Goal: Task Accomplishment & Management: Manage account settings

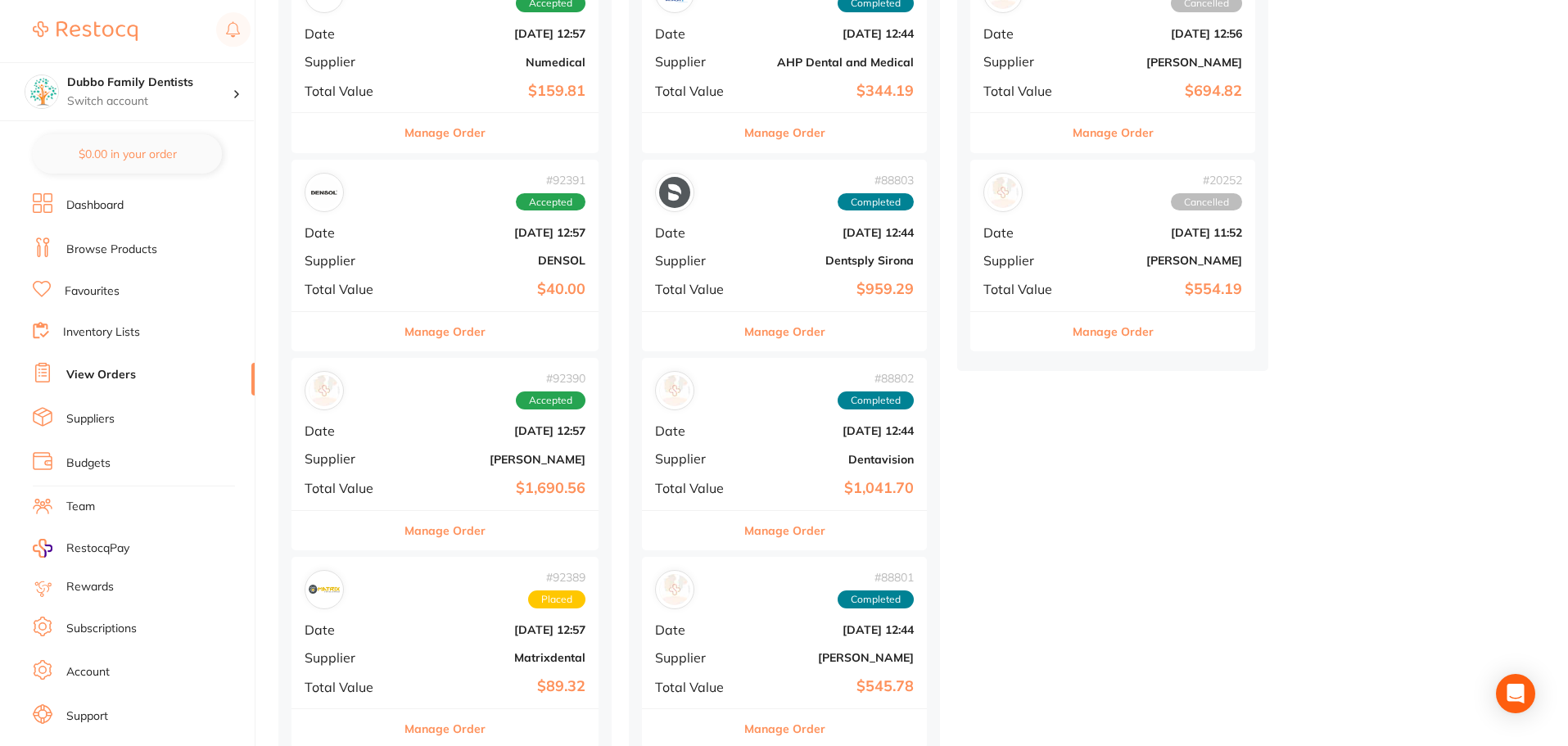
scroll to position [491, 0]
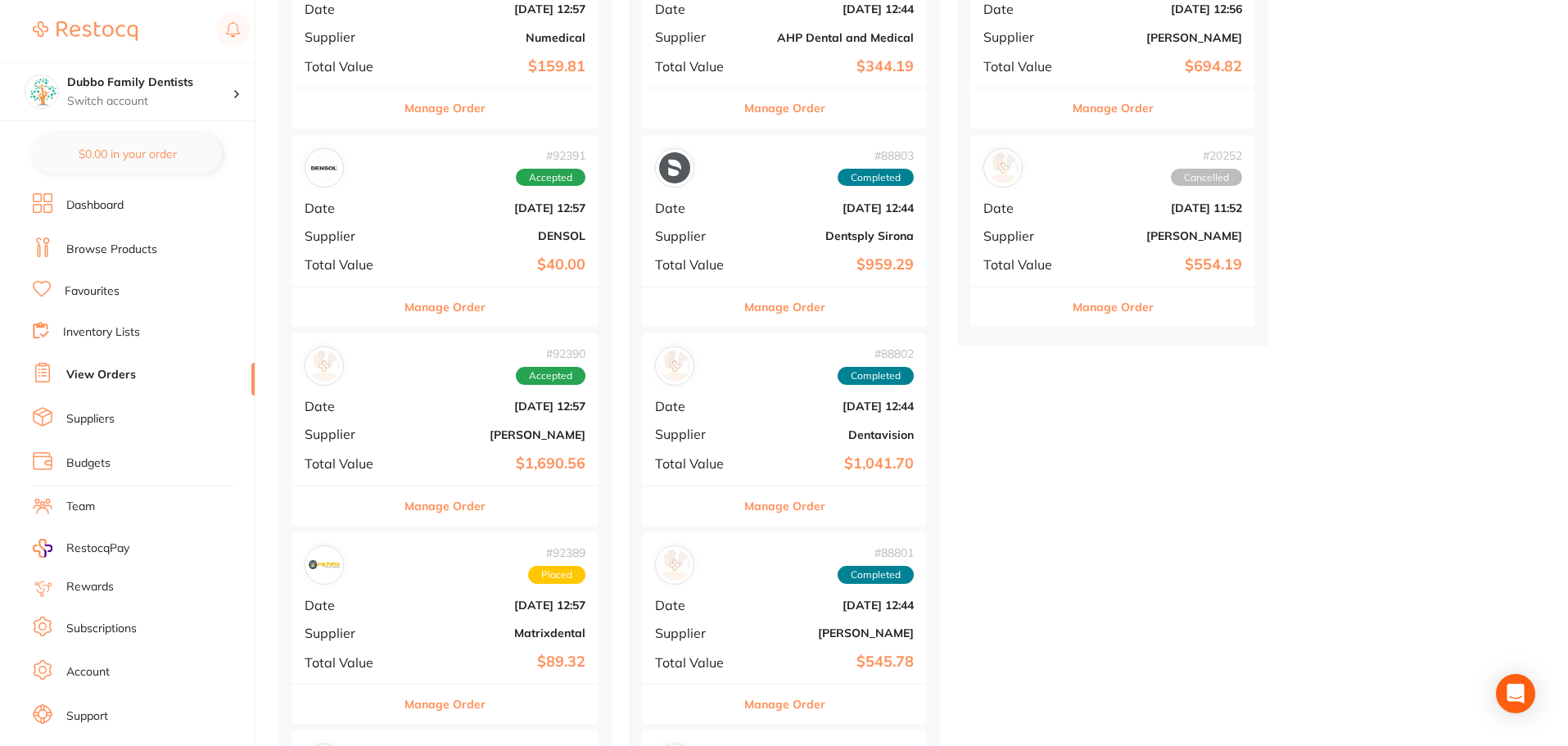
click at [426, 407] on b "[DATE] 12:57" at bounding box center [496, 406] width 179 height 13
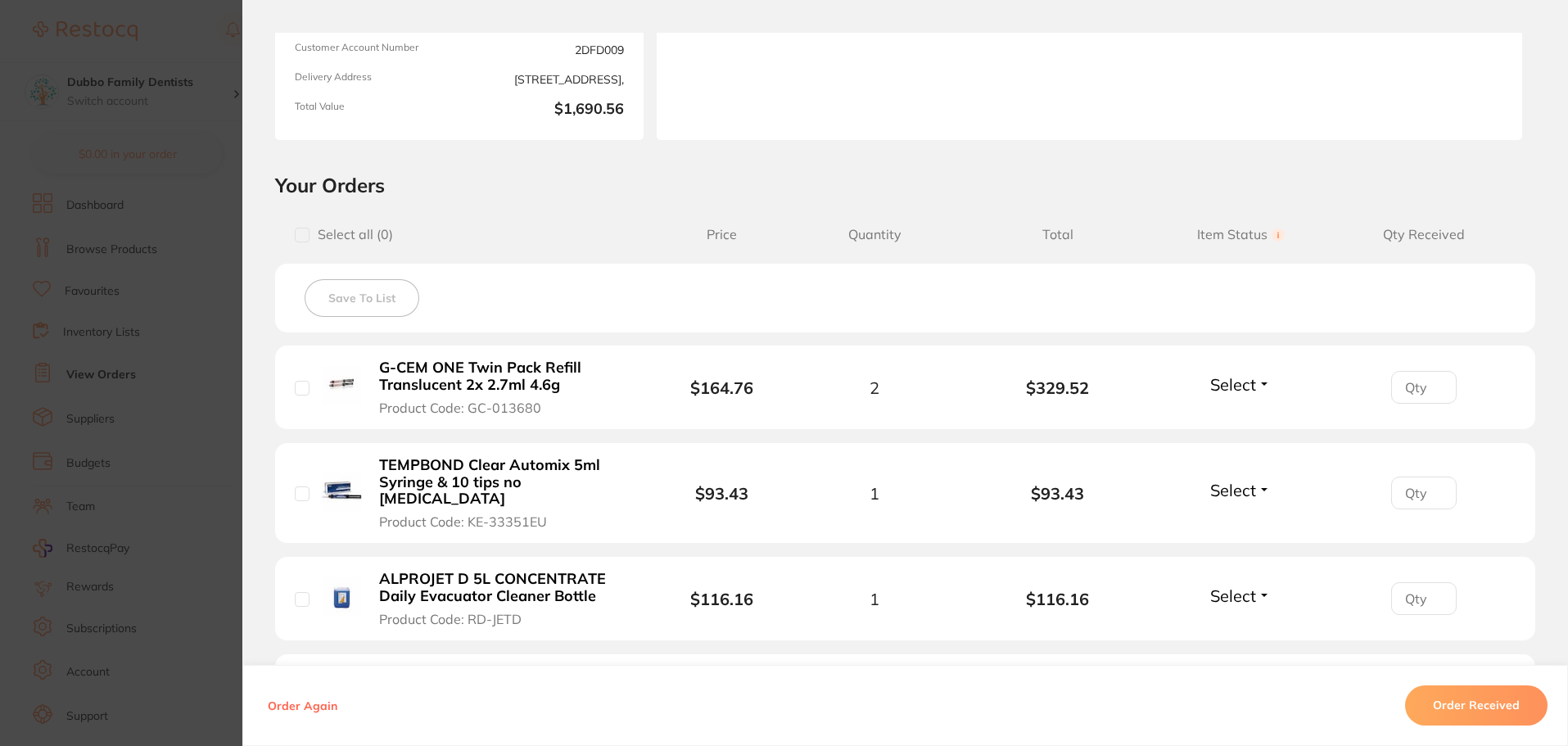
scroll to position [246, 0]
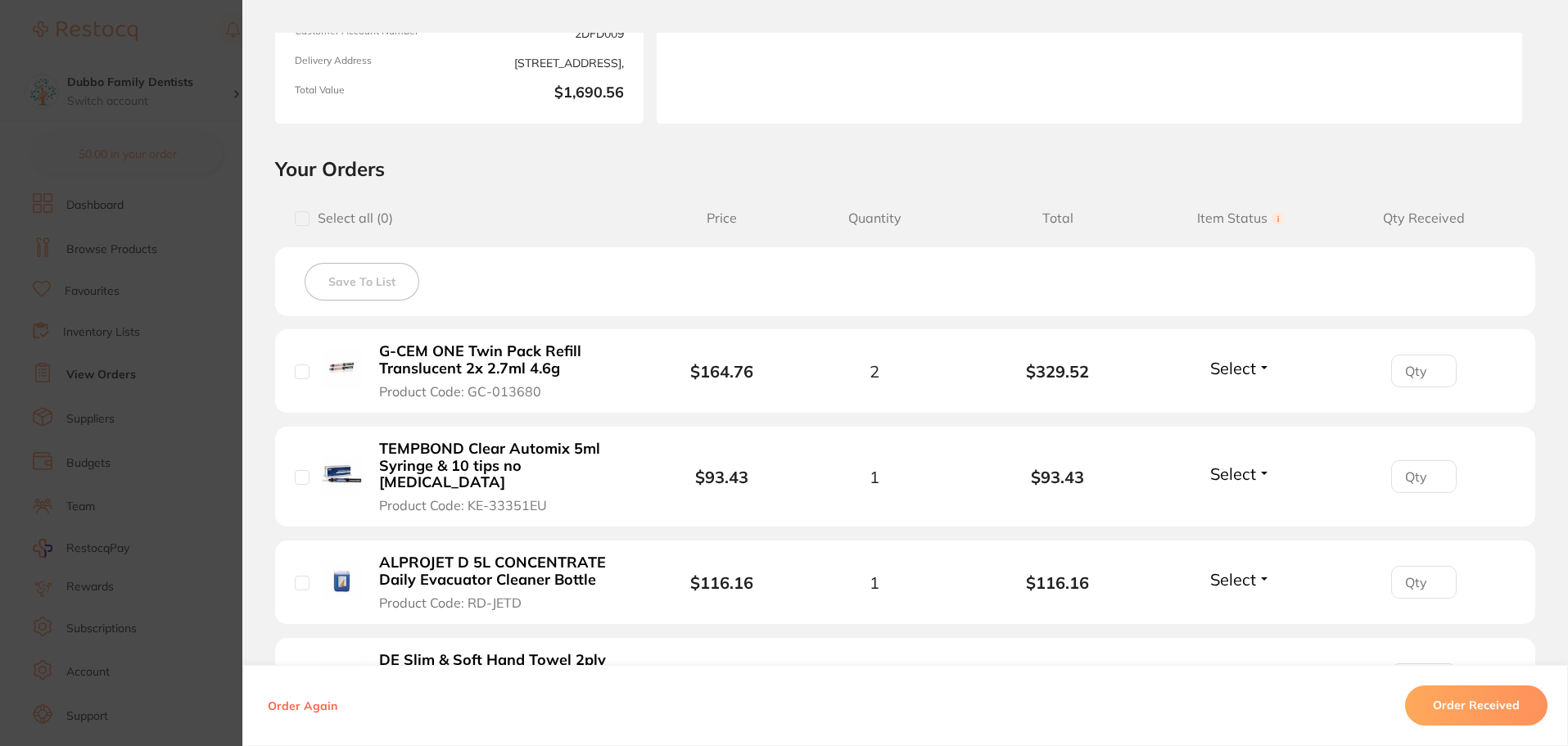
click at [1215, 366] on span "Select" at bounding box center [1234, 368] width 46 height 20
click at [1244, 407] on span "Received" at bounding box center [1241, 403] width 42 height 12
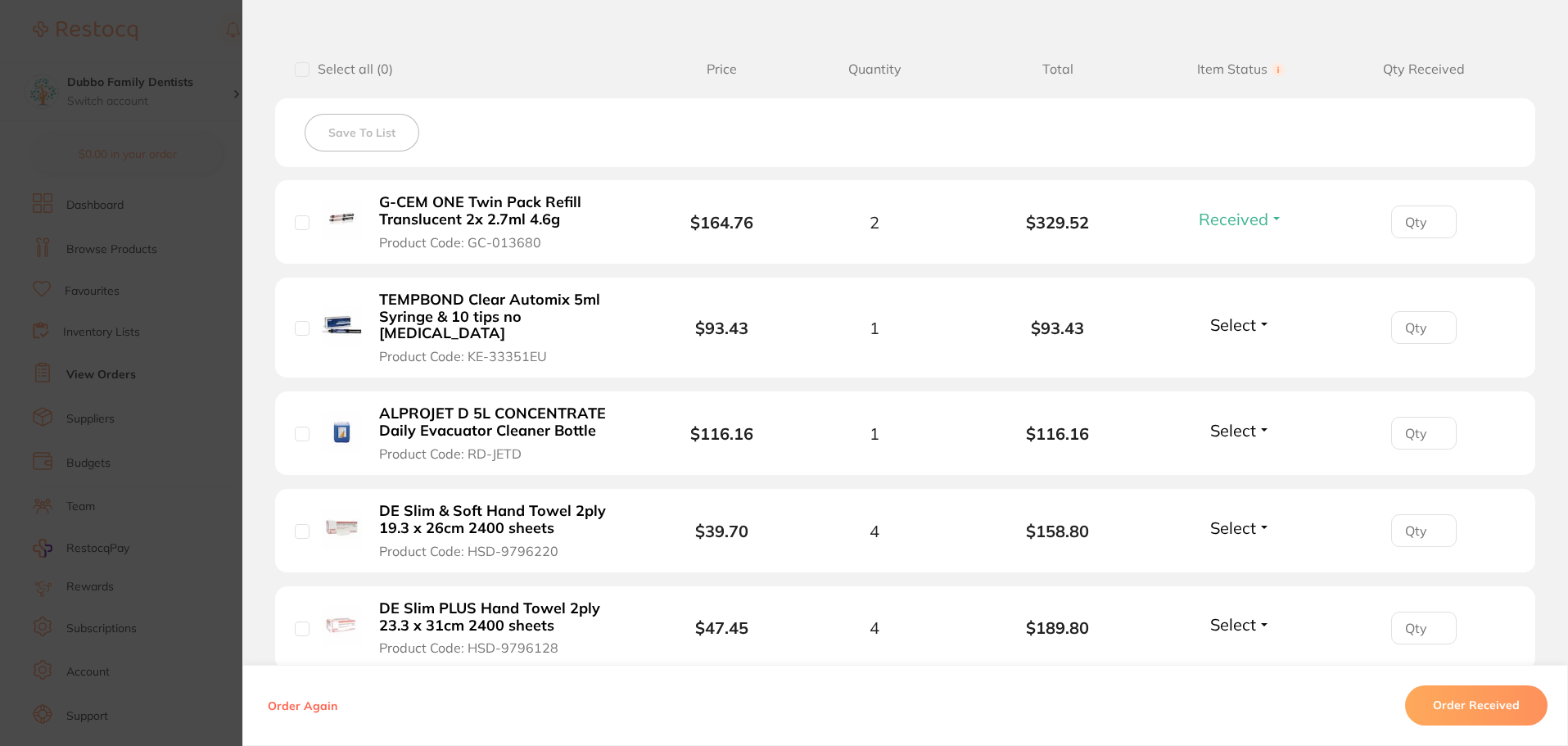
scroll to position [409, 0]
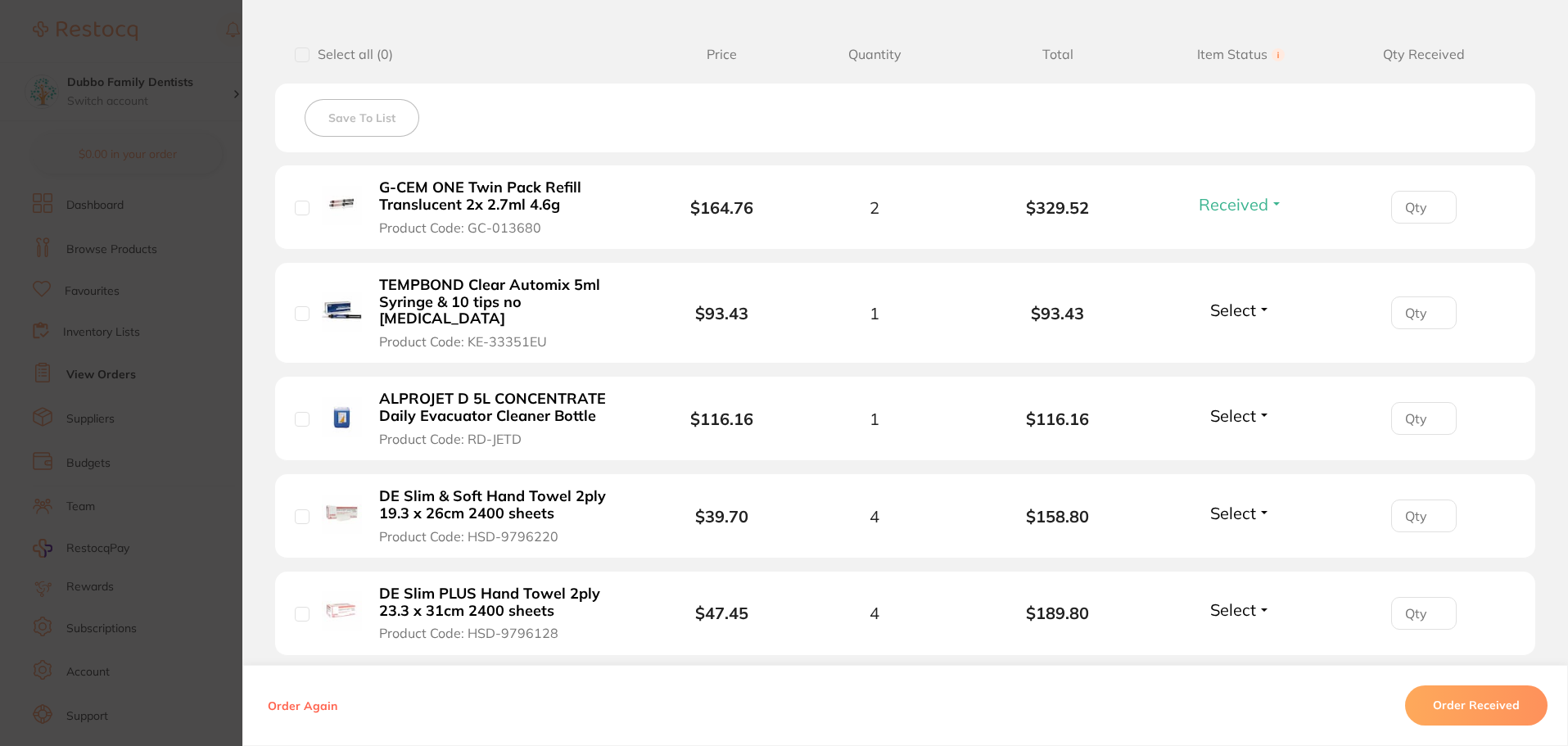
click at [1232, 290] on li "TEMPBOND Clear Automix 5ml Syringe & 10 tips no [MEDICAL_DATA] Product Code: KE…" at bounding box center [905, 313] width 1260 height 101
click at [1231, 304] on span "Select" at bounding box center [1234, 309] width 46 height 20
click at [1247, 368] on span "Back Order" at bounding box center [1241, 369] width 50 height 12
click at [1243, 405] on span "Select" at bounding box center [1234, 415] width 46 height 20
click at [1236, 445] on span "Received" at bounding box center [1241, 451] width 42 height 12
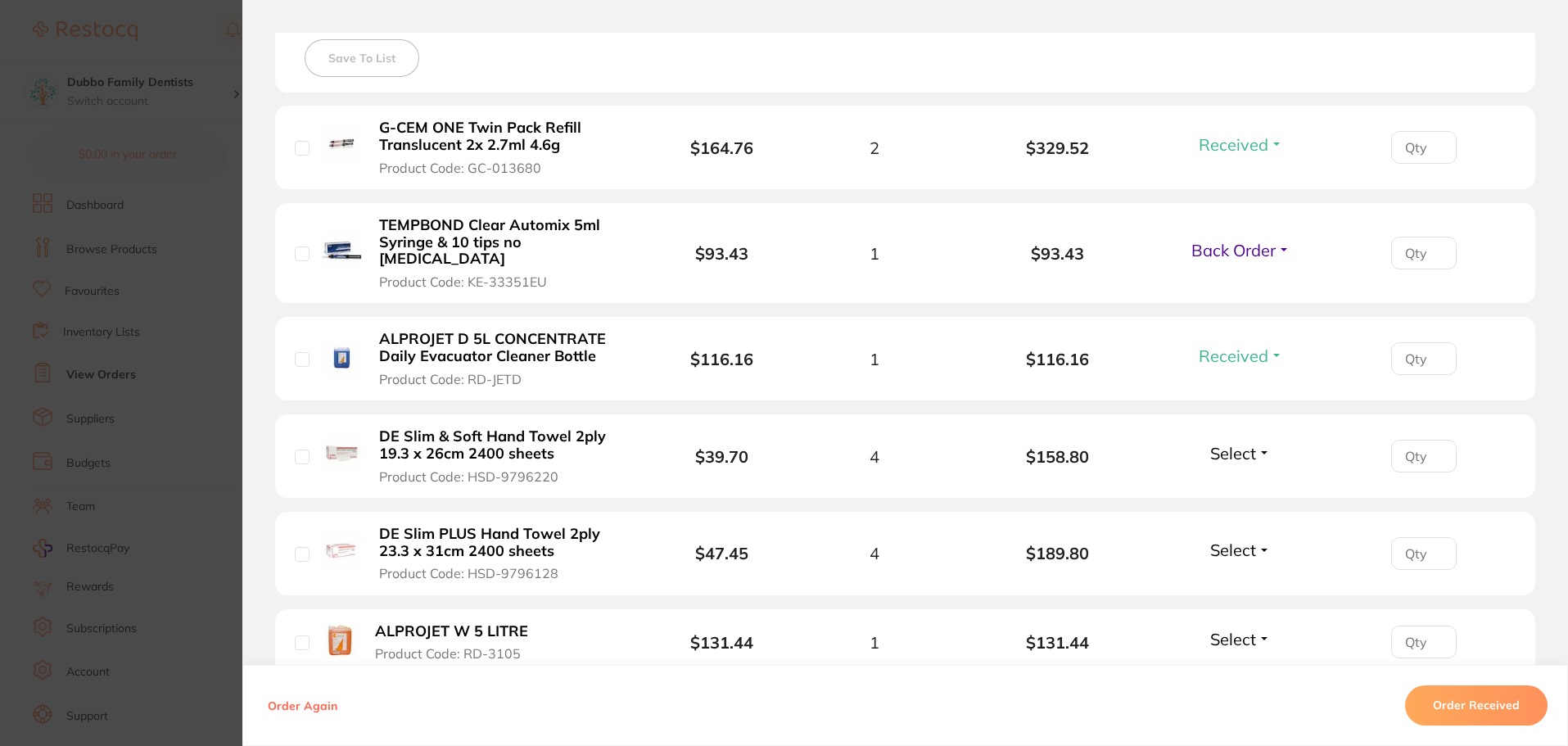
scroll to position [491, 0]
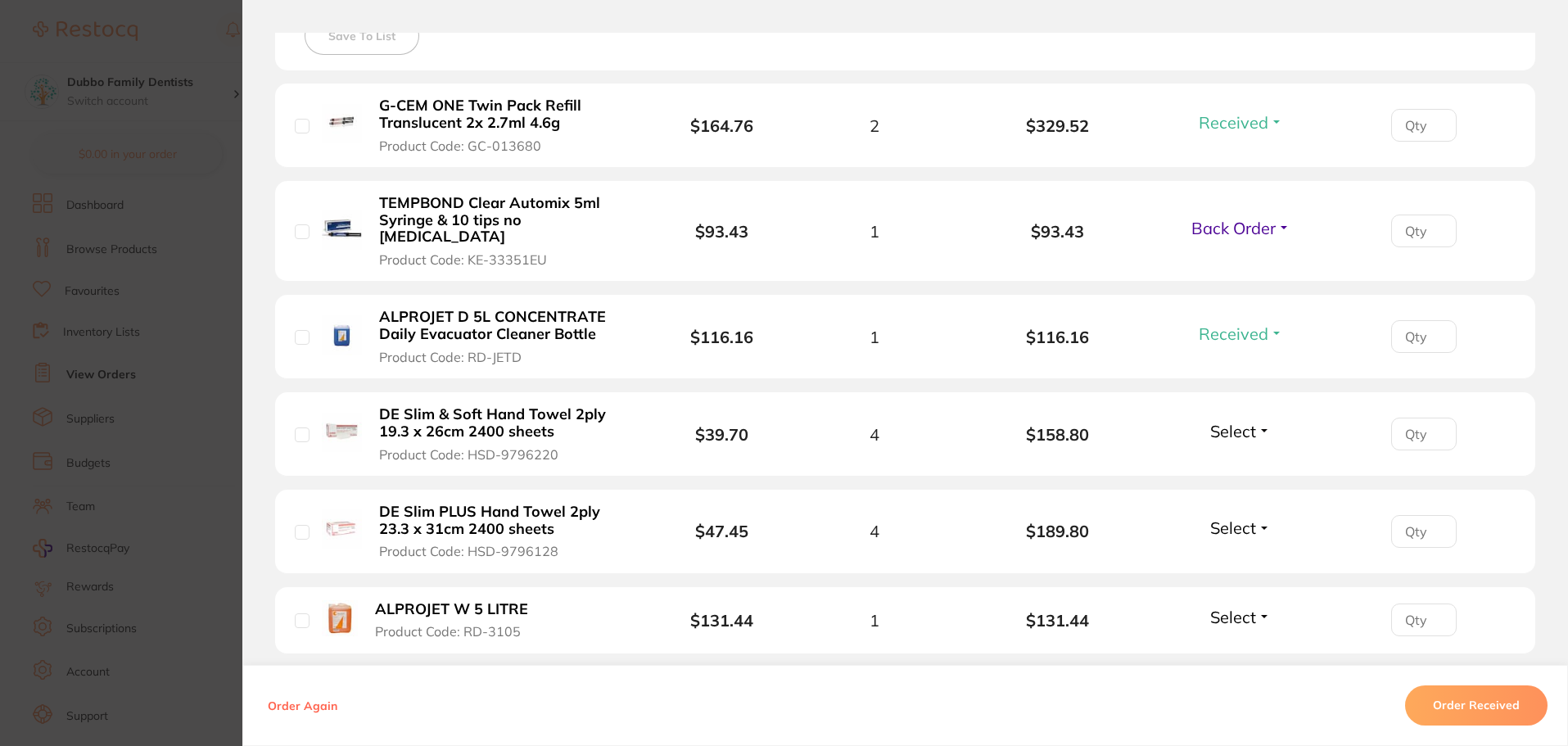
click at [1242, 421] on span "Select" at bounding box center [1234, 430] width 46 height 20
click at [1243, 460] on span "Received" at bounding box center [1241, 466] width 42 height 12
click at [1223, 517] on span "Select" at bounding box center [1234, 527] width 46 height 20
click at [1220, 557] on span "Received" at bounding box center [1241, 563] width 42 height 12
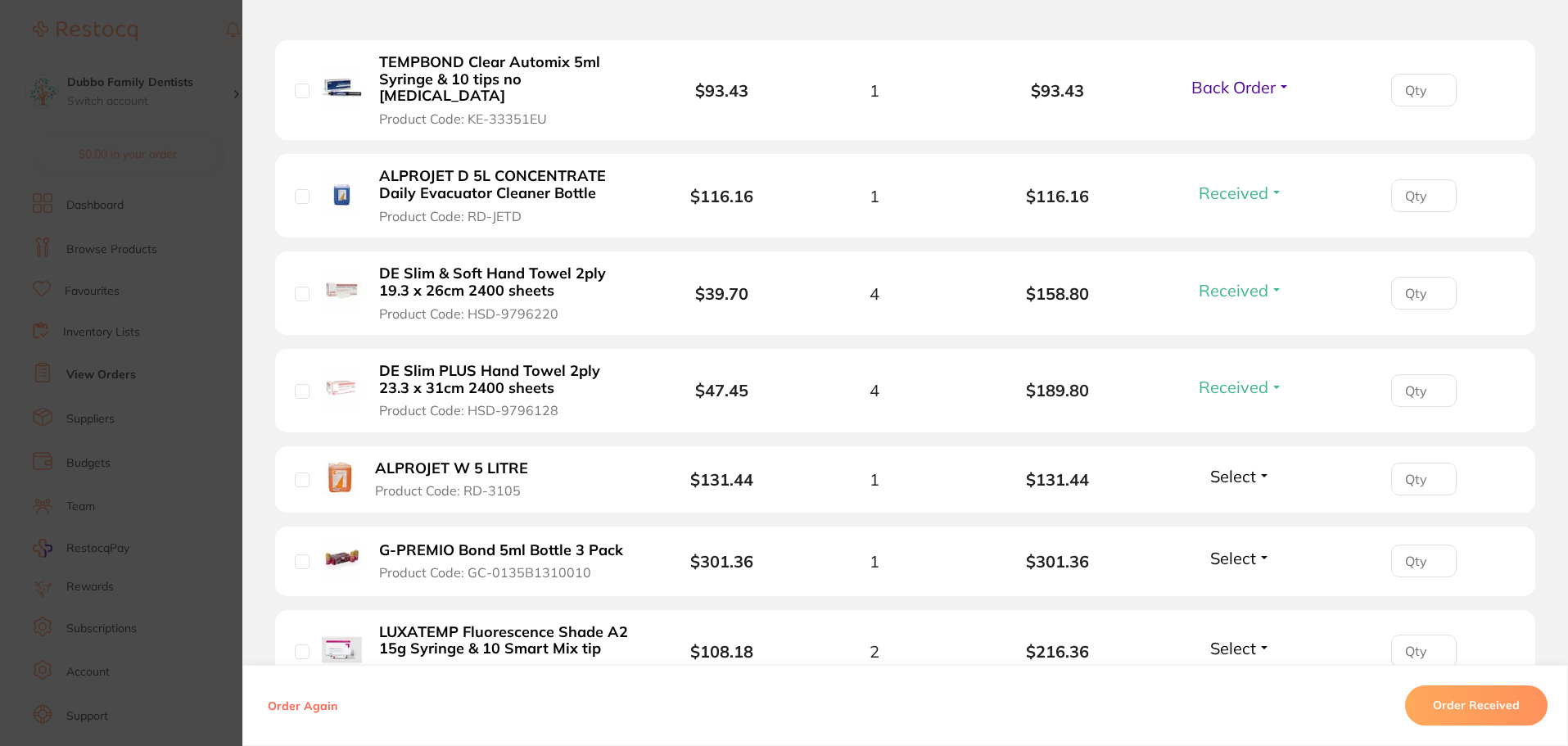
scroll to position [655, 0]
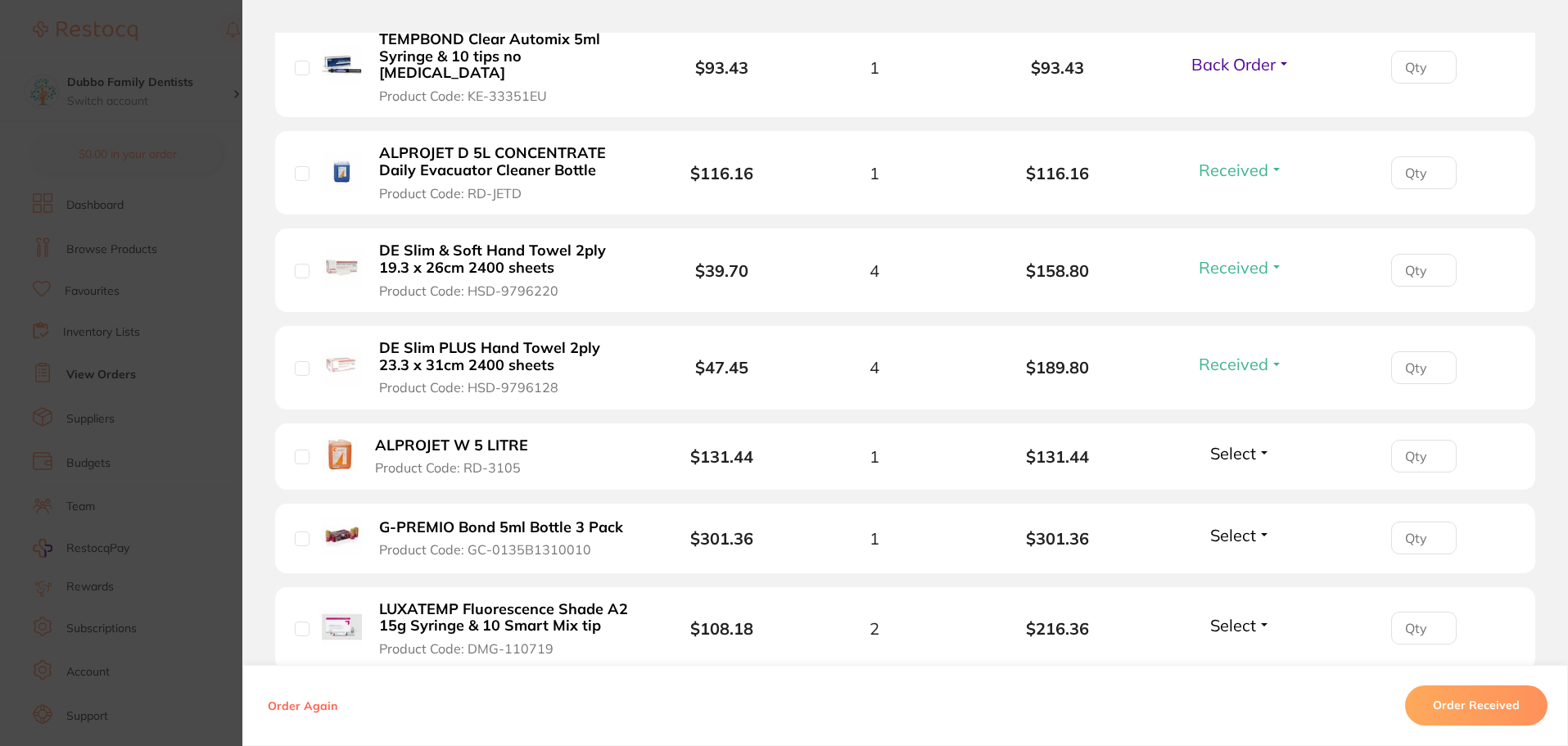
click at [1239, 443] on span "Select" at bounding box center [1234, 453] width 46 height 20
click at [1230, 482] on span "Received" at bounding box center [1241, 488] width 42 height 12
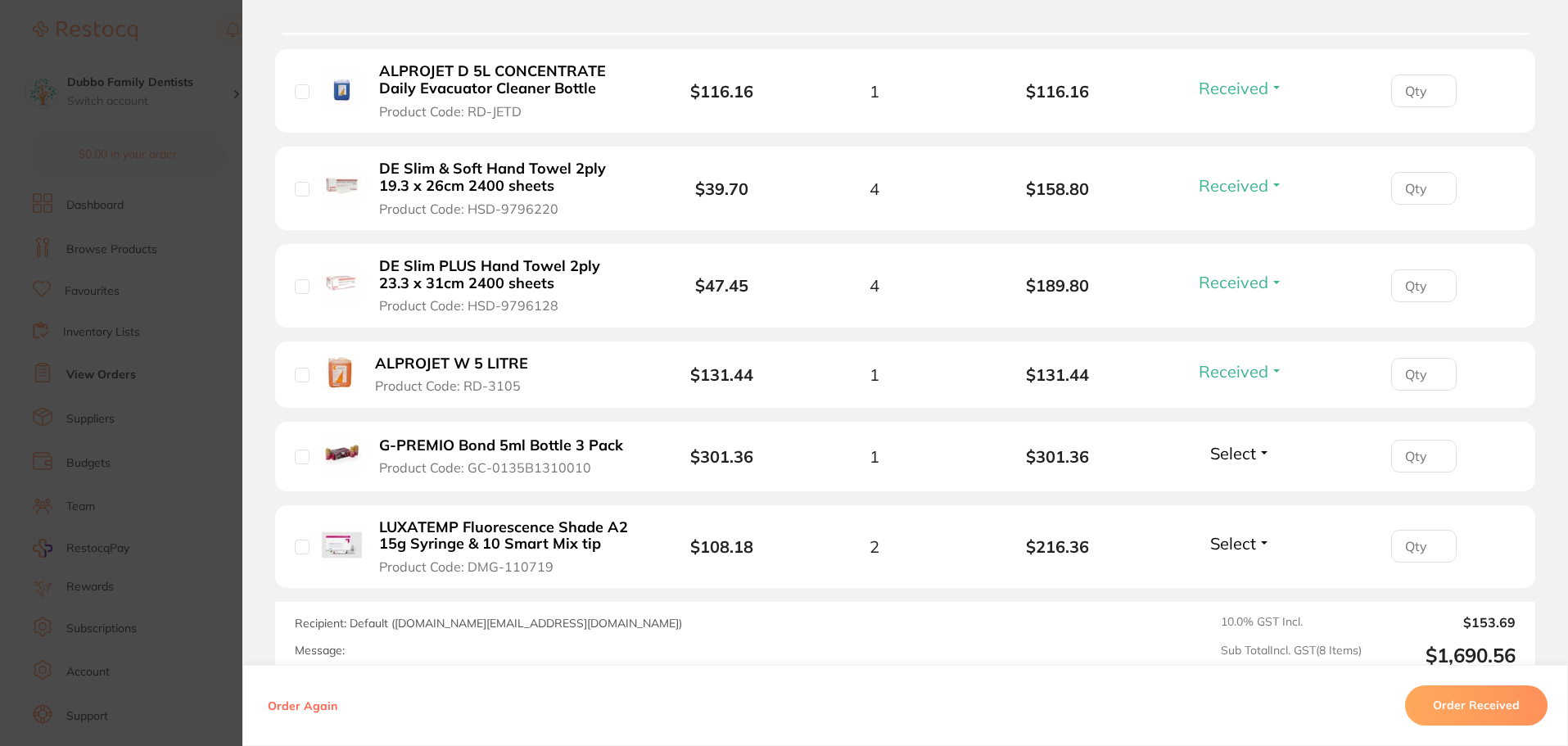
click at [1226, 450] on div "Select Received Back Order" at bounding box center [1241, 456] width 71 height 27
click at [1225, 443] on span "Select" at bounding box center [1234, 453] width 46 height 20
click at [1225, 482] on span "Received" at bounding box center [1241, 488] width 42 height 12
click at [1228, 533] on span "Select" at bounding box center [1234, 543] width 46 height 20
click at [1221, 598] on span "Back Order" at bounding box center [1241, 604] width 50 height 12
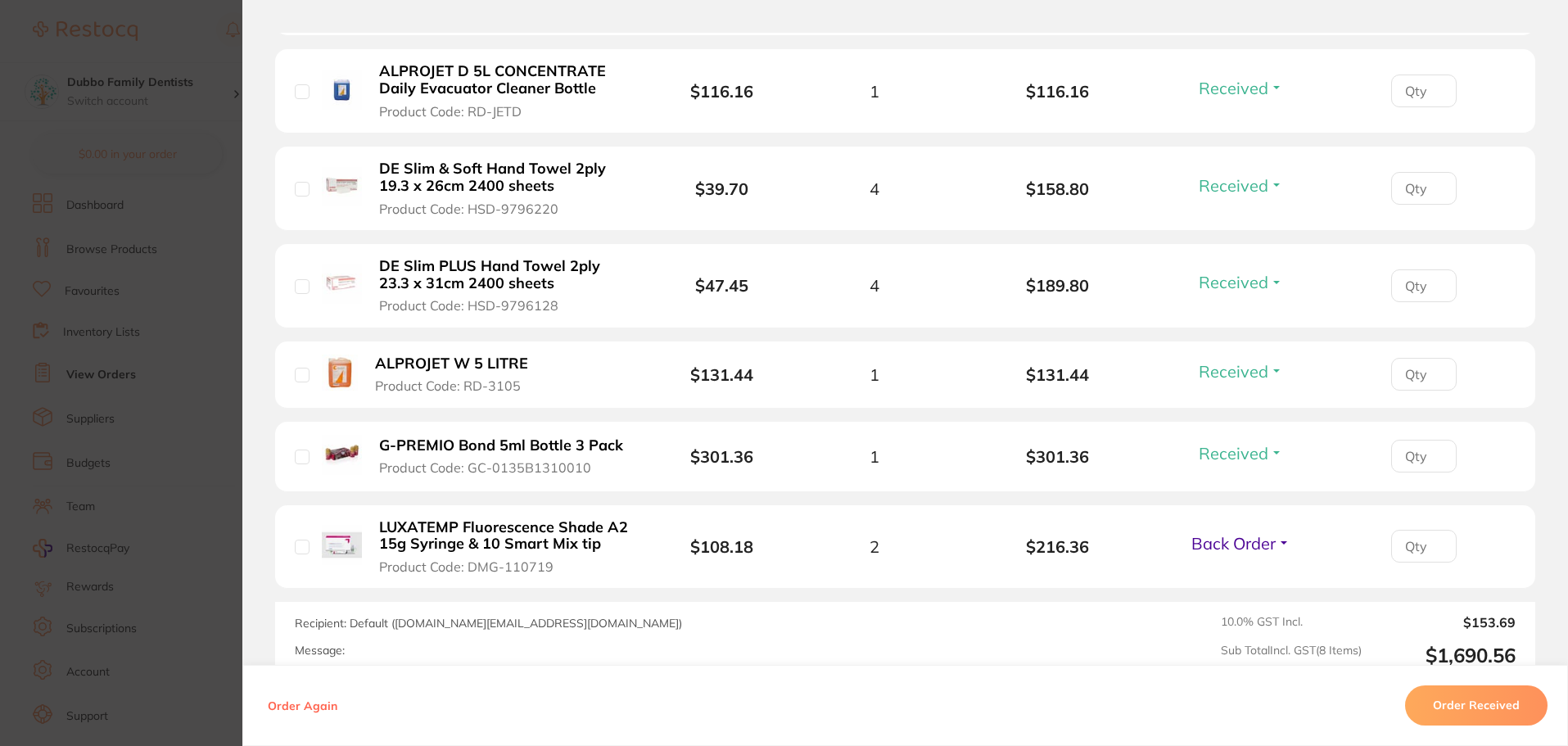
click at [205, 475] on section "Order ID: Restocq- 92390 Order Information 6 Received 2 Back Orders Accepted Or…" at bounding box center [784, 373] width 1568 height 746
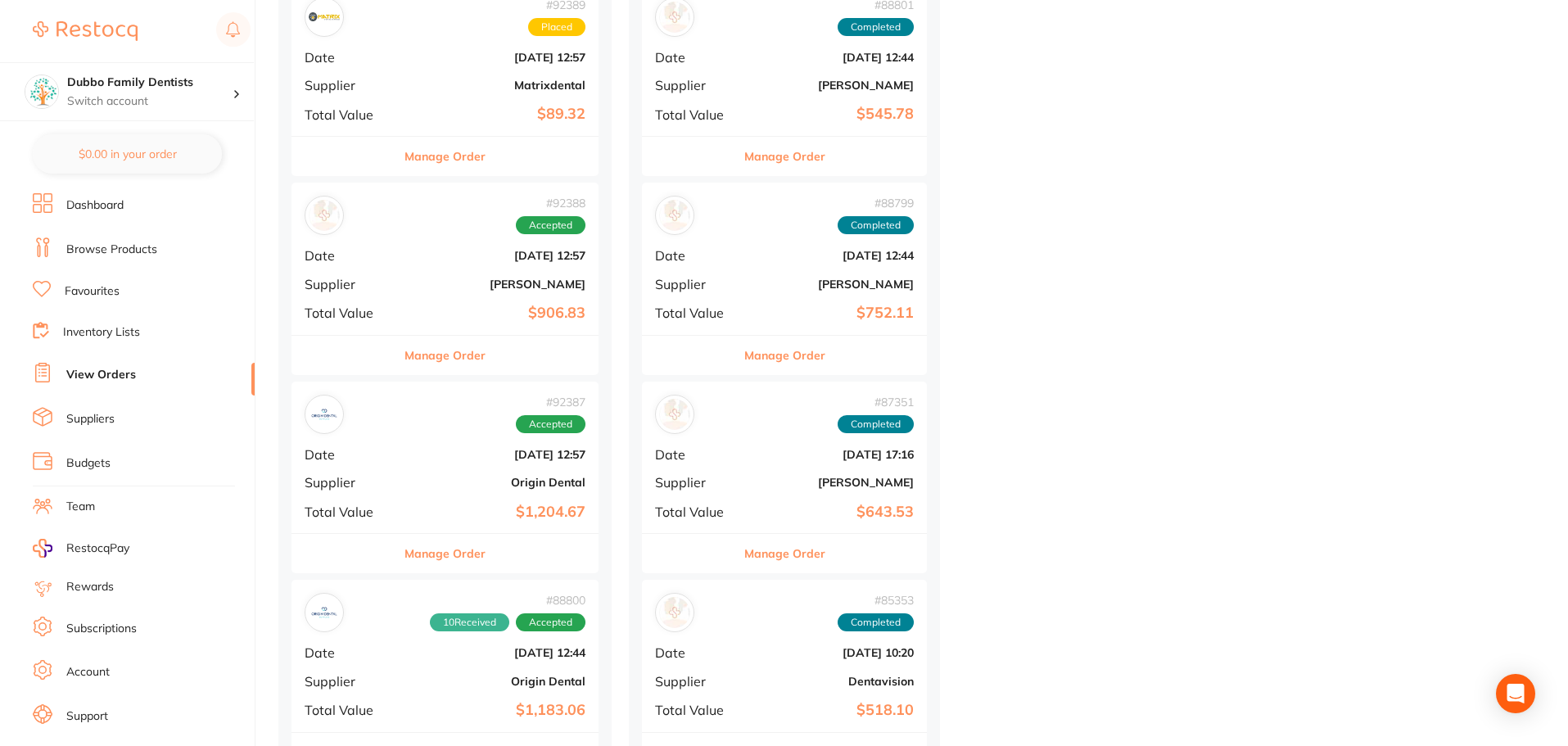
scroll to position [1064, 0]
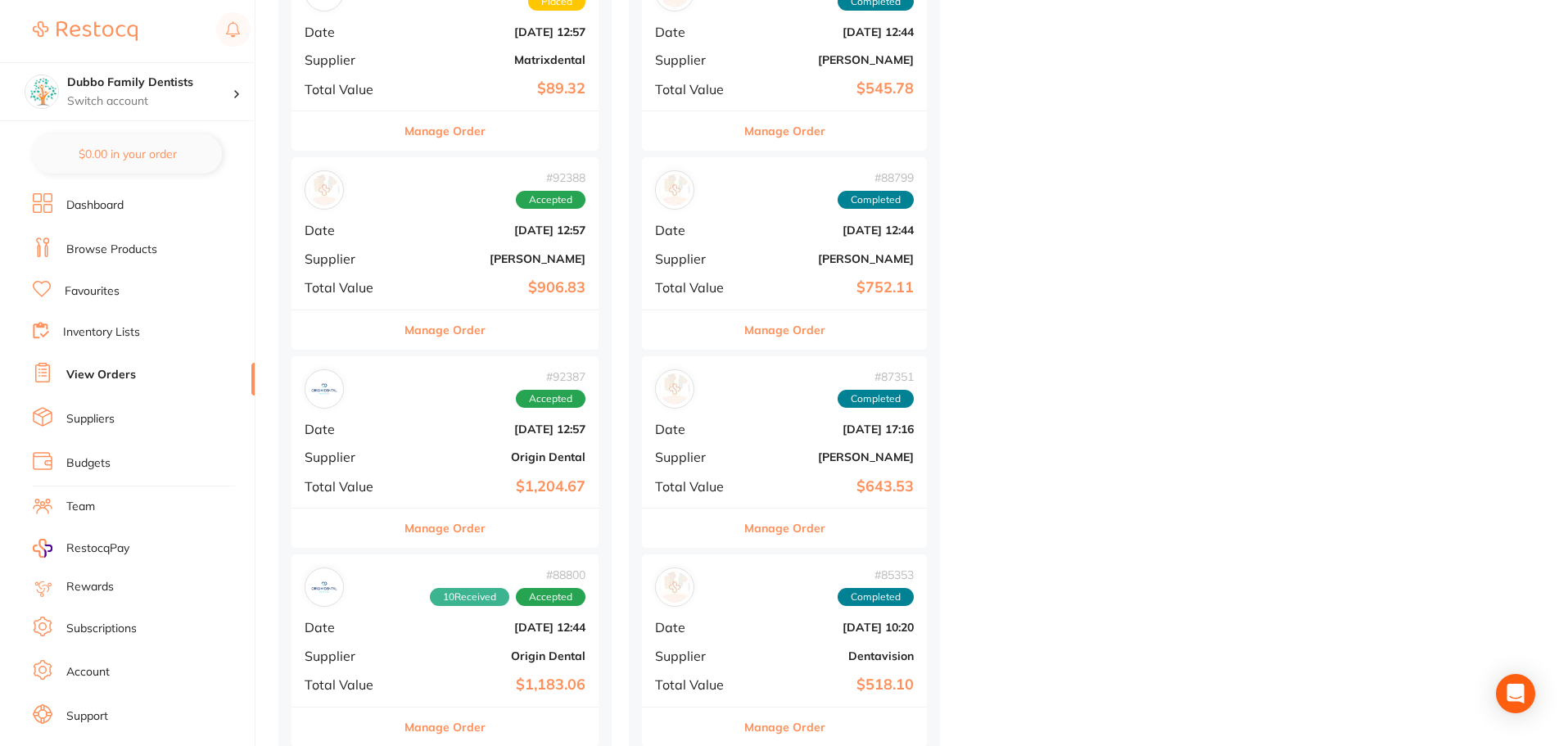
click at [459, 524] on button "Manage Order" at bounding box center [445, 528] width 81 height 39
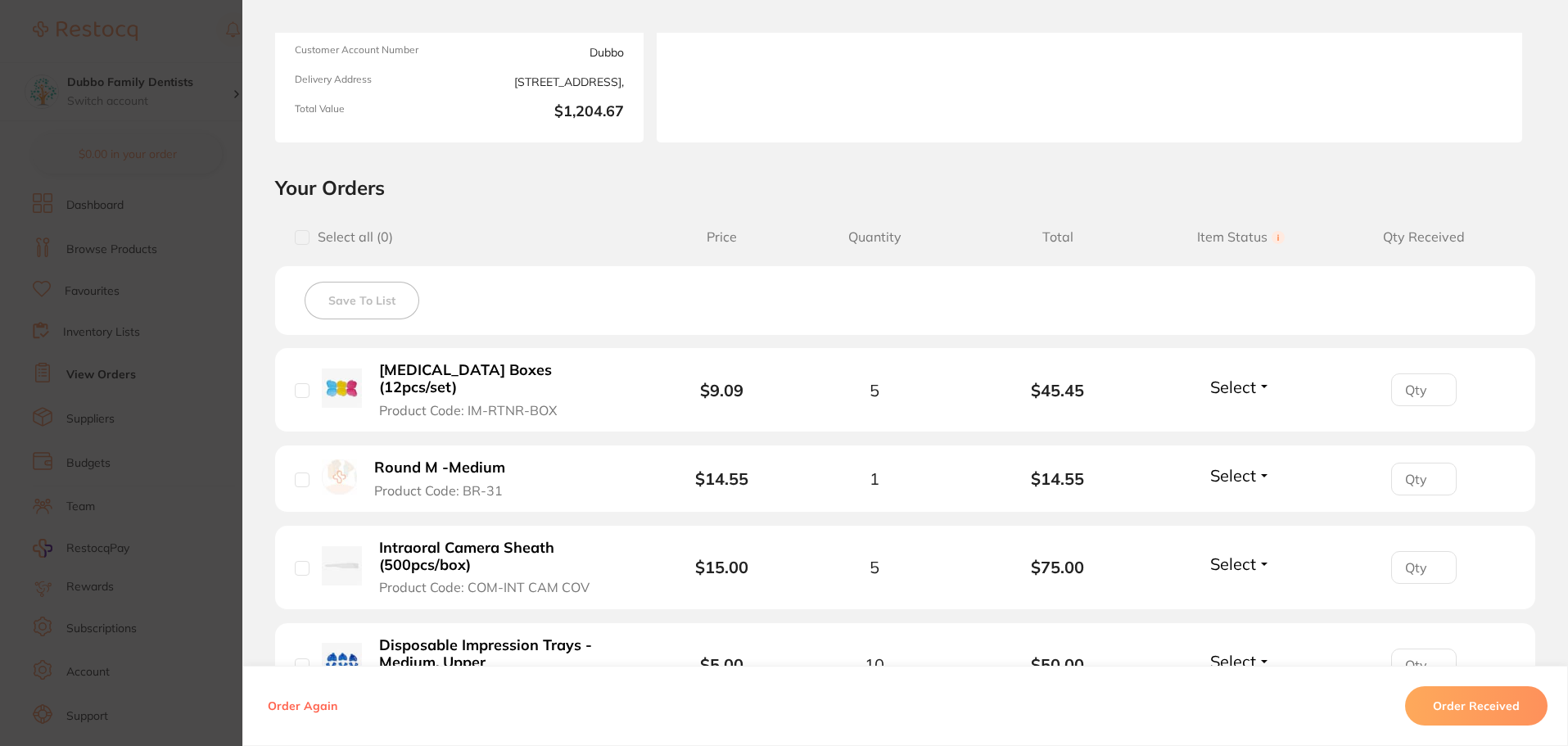
scroll to position [246, 0]
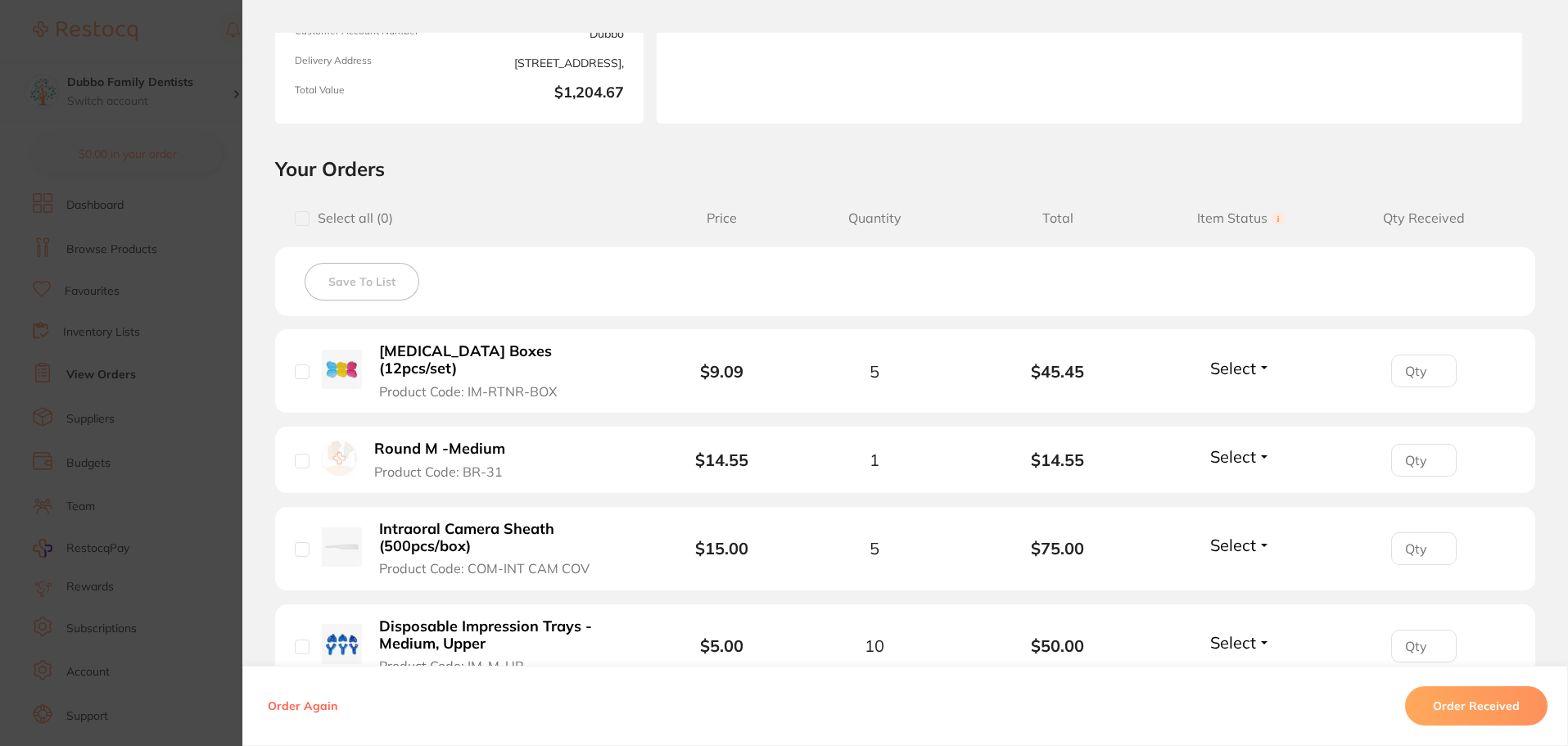
click at [1235, 362] on span "Select" at bounding box center [1234, 368] width 46 height 20
click at [1243, 397] on span "Received" at bounding box center [1241, 403] width 42 height 12
click at [1249, 446] on span "Select" at bounding box center [1234, 456] width 46 height 20
click at [1254, 485] on span "Received" at bounding box center [1241, 491] width 42 height 12
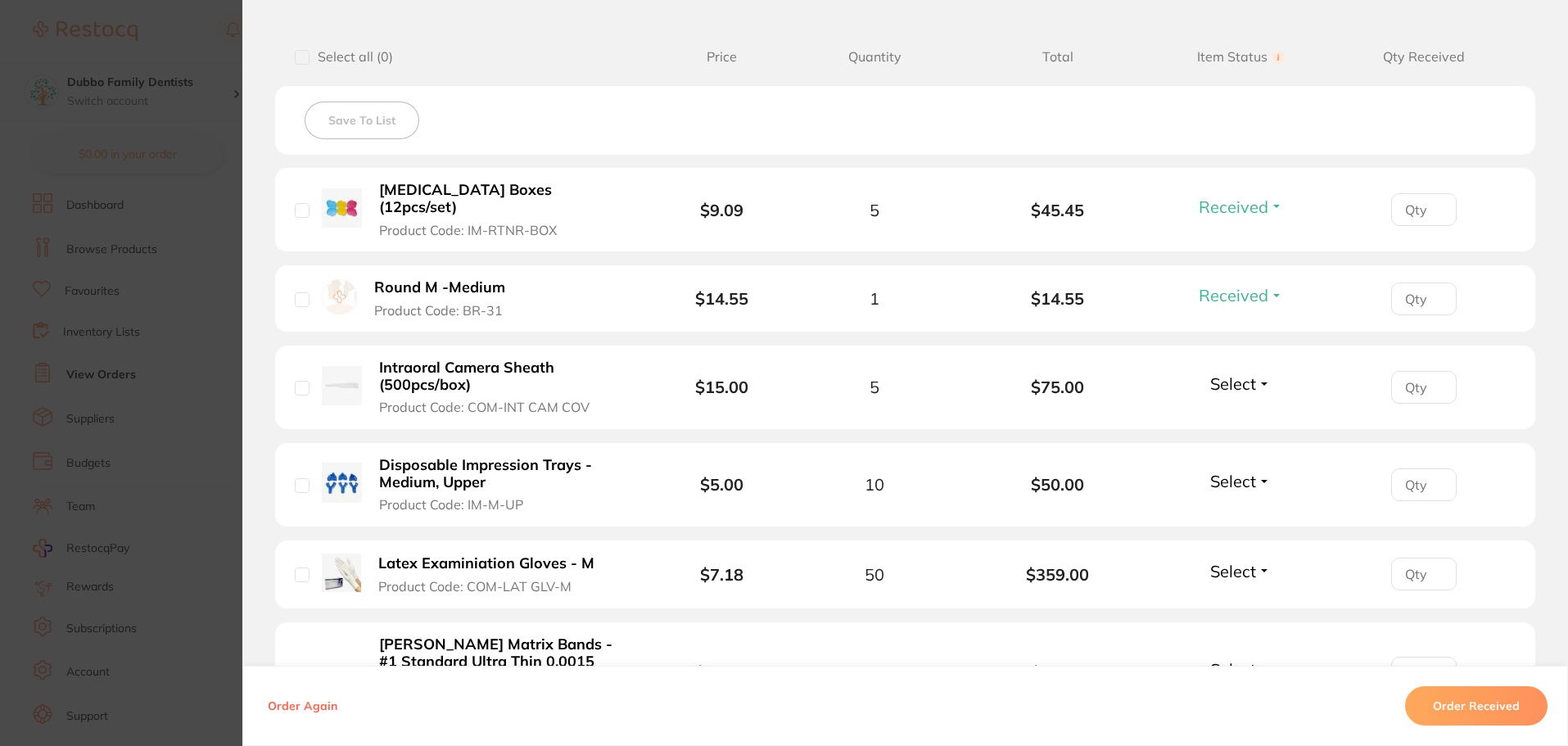
scroll to position [409, 0]
click at [1223, 370] on span "Select" at bounding box center [1234, 380] width 46 height 20
click at [1228, 410] on span "Received" at bounding box center [1241, 416] width 42 height 12
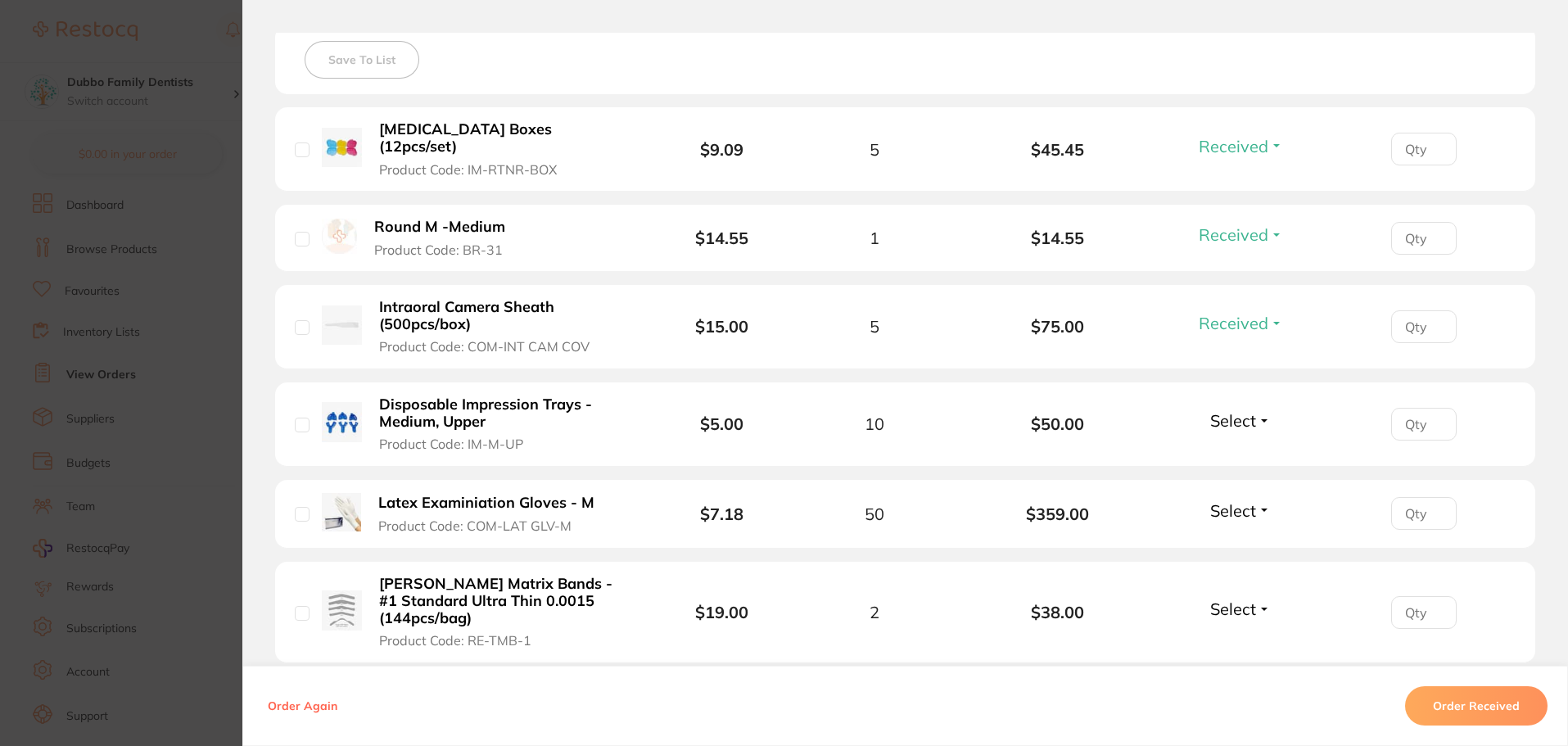
scroll to position [491, 0]
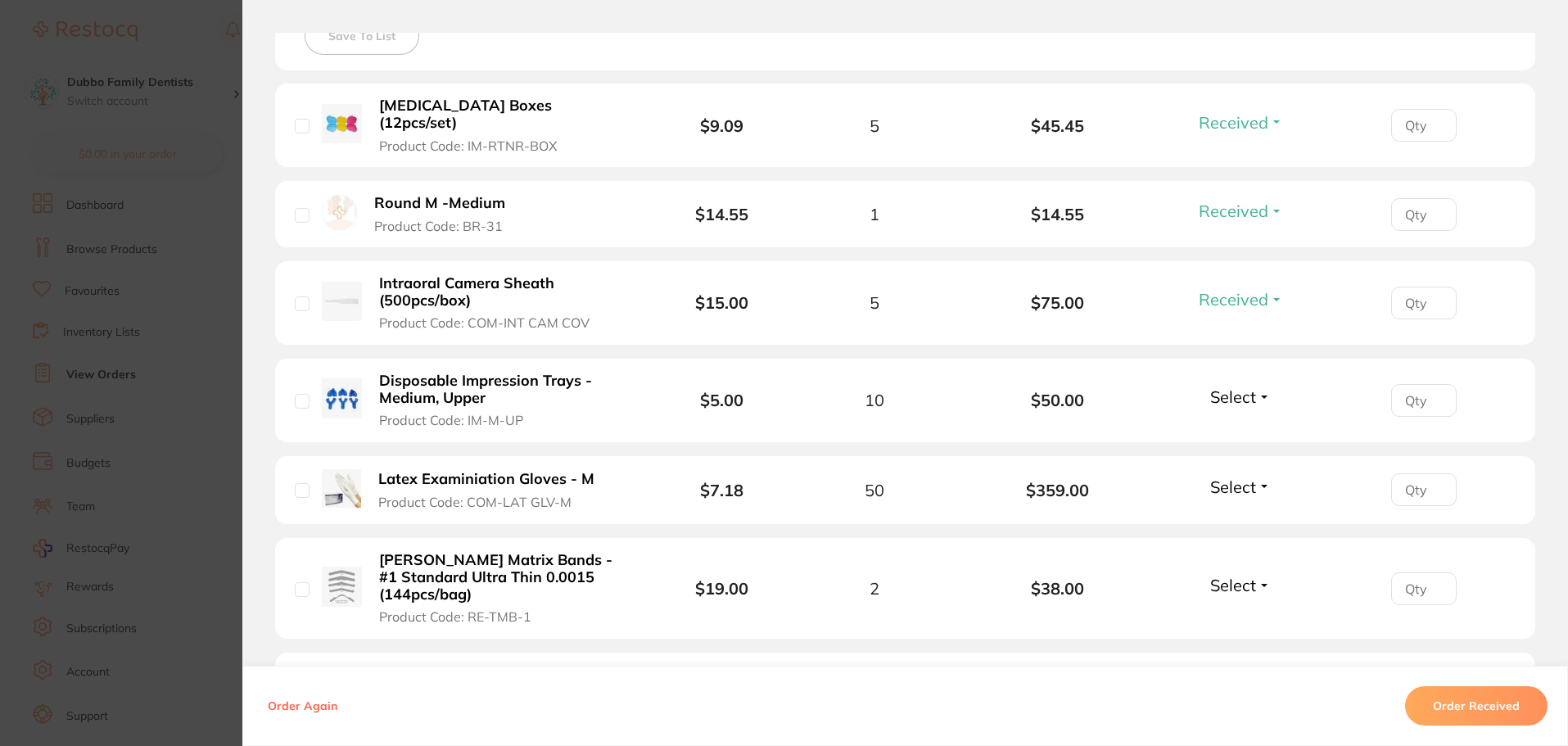
click at [1221, 386] on span "Select" at bounding box center [1234, 396] width 46 height 20
click at [1237, 386] on span "Select" at bounding box center [1234, 396] width 46 height 20
click at [1235, 420] on button "Received" at bounding box center [1241, 432] width 42 height 26
click at [1235, 476] on span "Select" at bounding box center [1234, 486] width 46 height 20
click at [1243, 515] on span "Received" at bounding box center [1241, 521] width 42 height 12
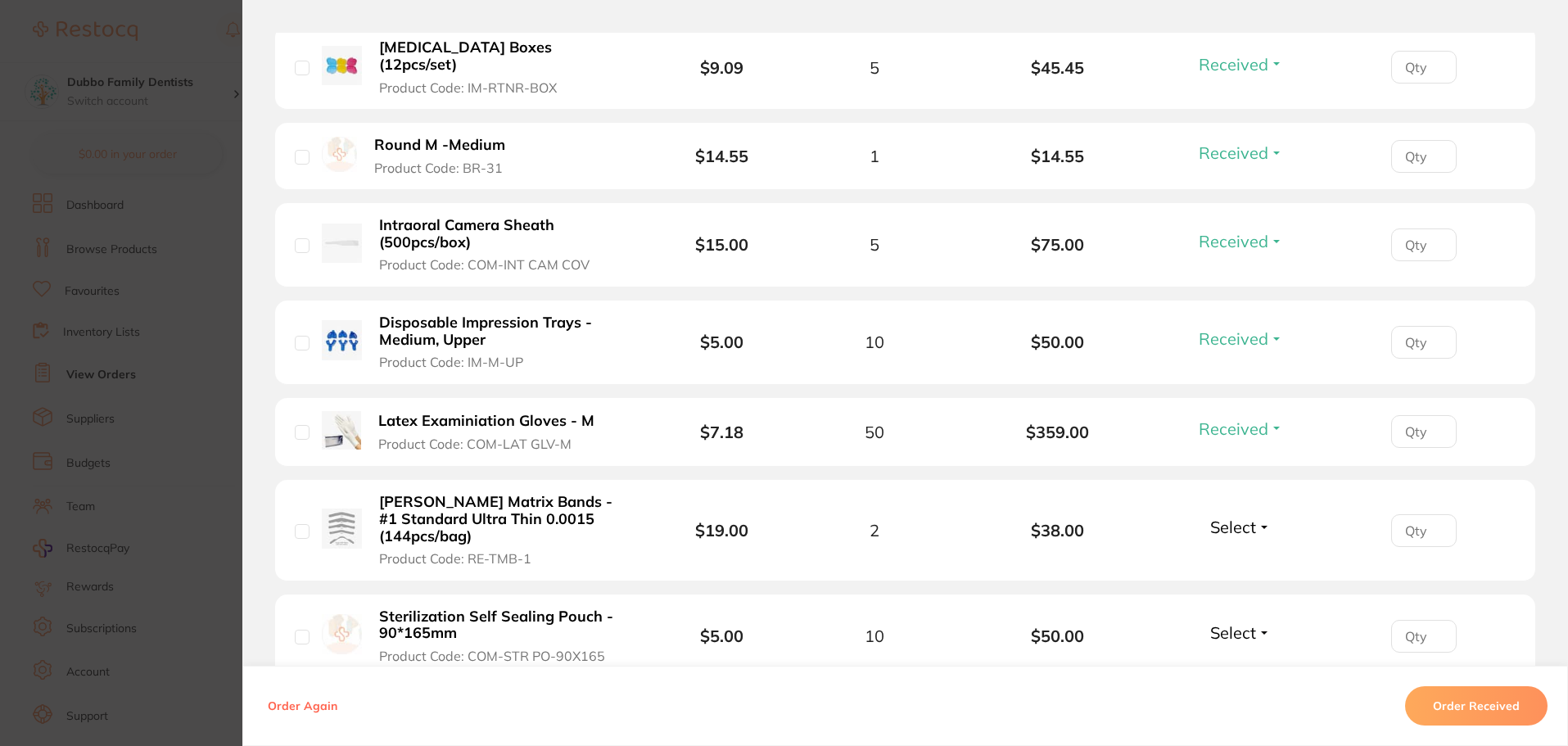
scroll to position [573, 0]
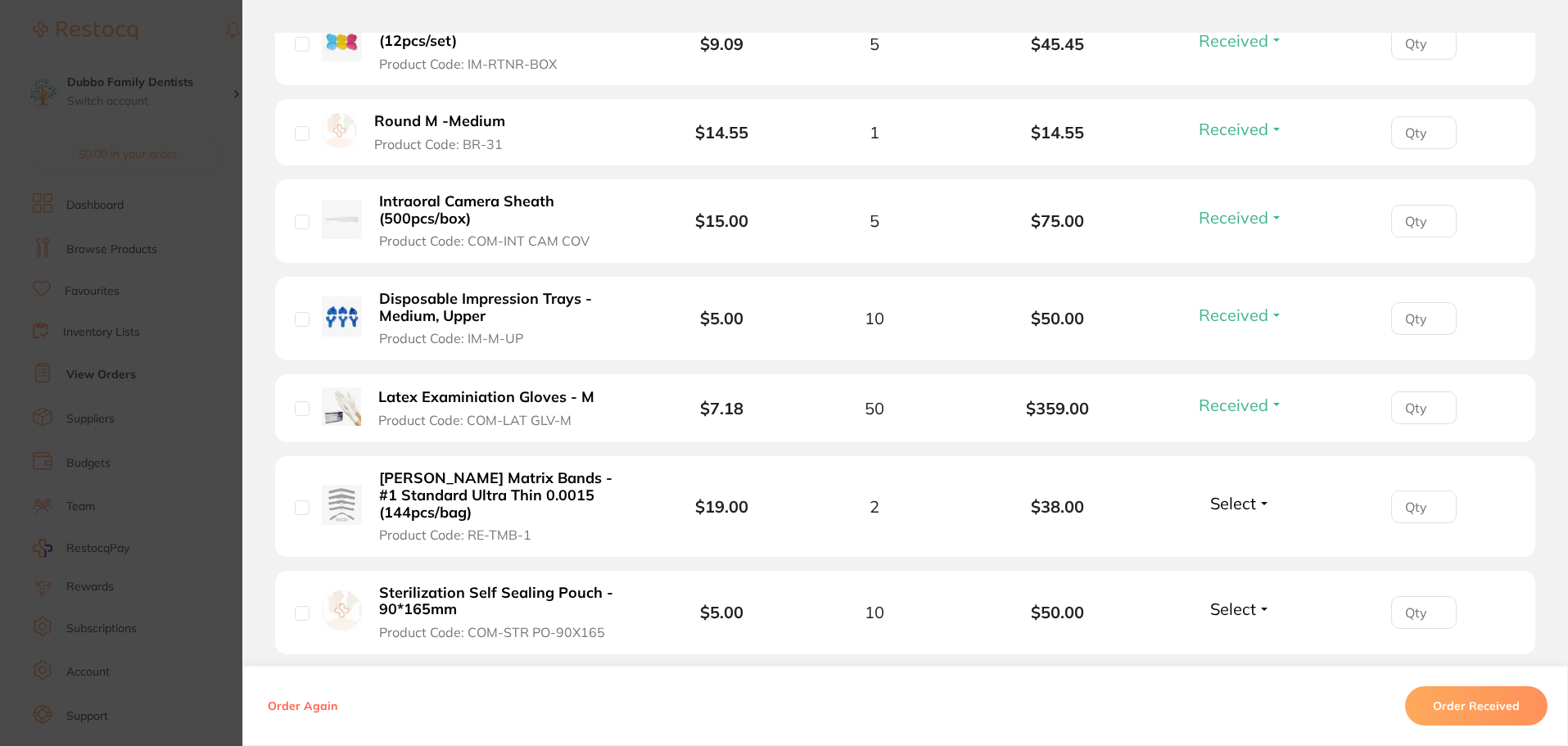
click at [1230, 492] on span "Select" at bounding box center [1234, 502] width 46 height 20
click at [1242, 532] on span "Received" at bounding box center [1241, 538] width 42 height 12
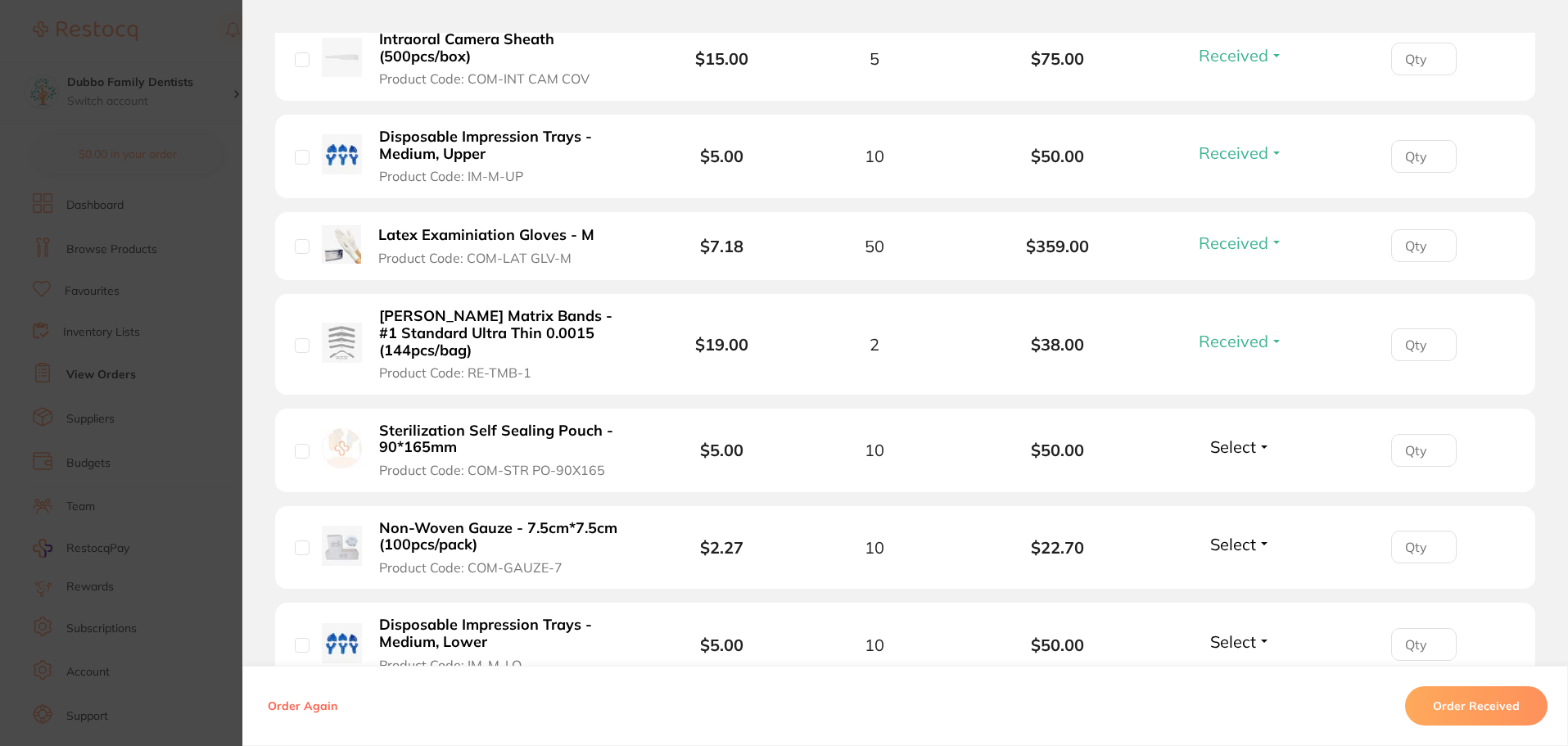
scroll to position [736, 0]
click at [1246, 435] on span "Select" at bounding box center [1234, 445] width 46 height 20
click at [1245, 474] on span "Received" at bounding box center [1241, 480] width 42 height 12
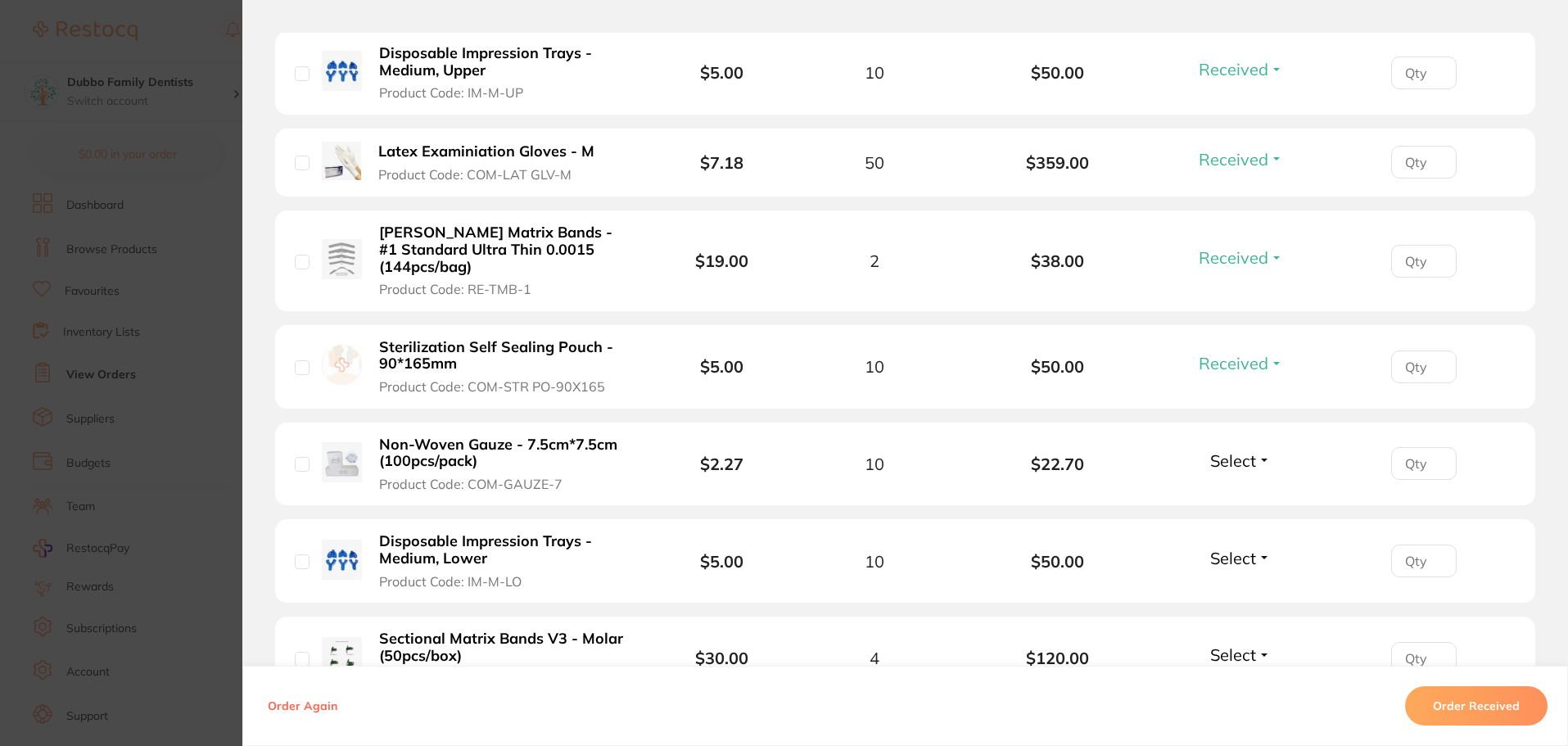
click at [1224, 450] on span "Select" at bounding box center [1234, 460] width 46 height 20
click at [1228, 483] on button "Received" at bounding box center [1241, 496] width 42 height 26
click at [1243, 547] on span "Select" at bounding box center [1234, 557] width 46 height 20
click at [1229, 581] on button "Received" at bounding box center [1241, 593] width 42 height 26
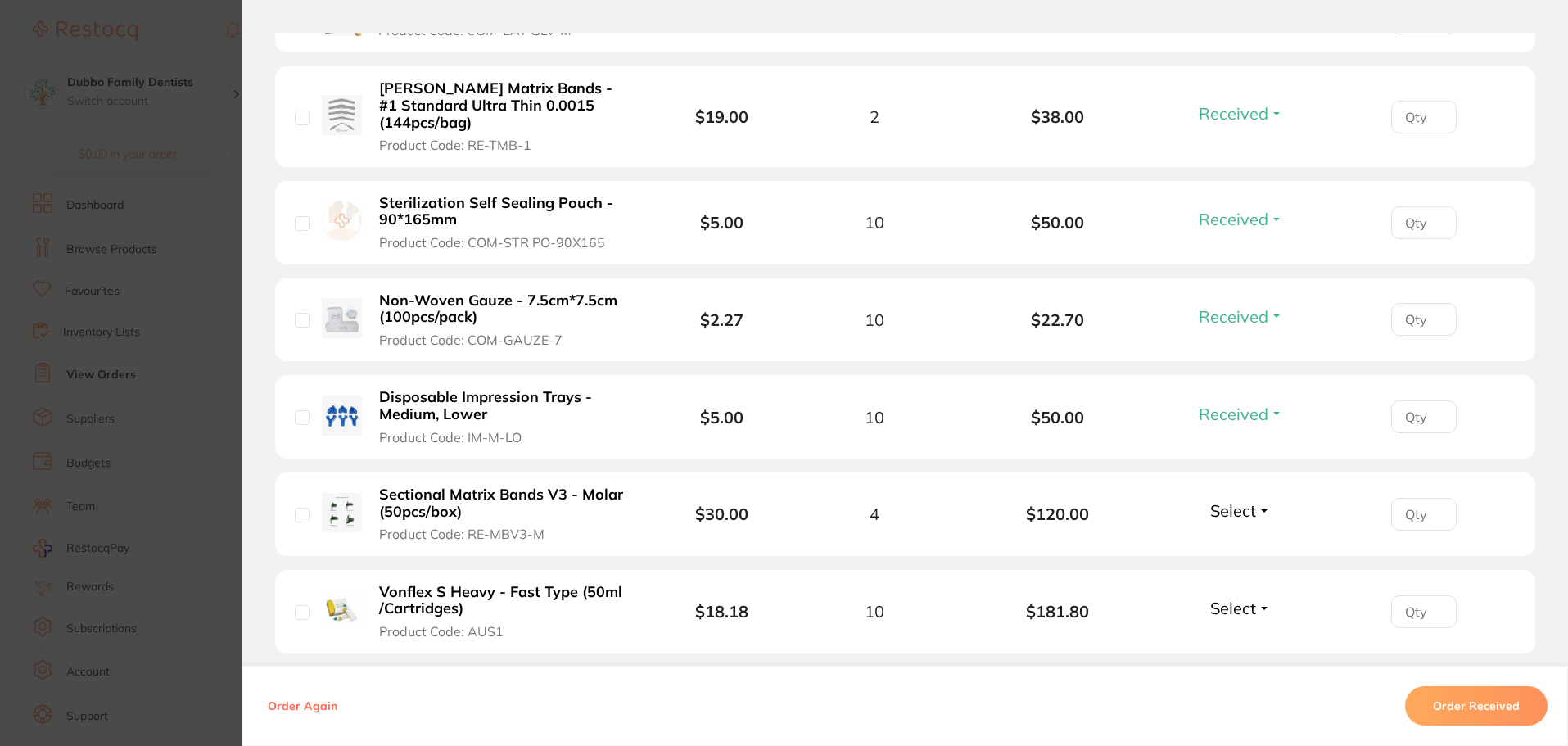
scroll to position [982, 0]
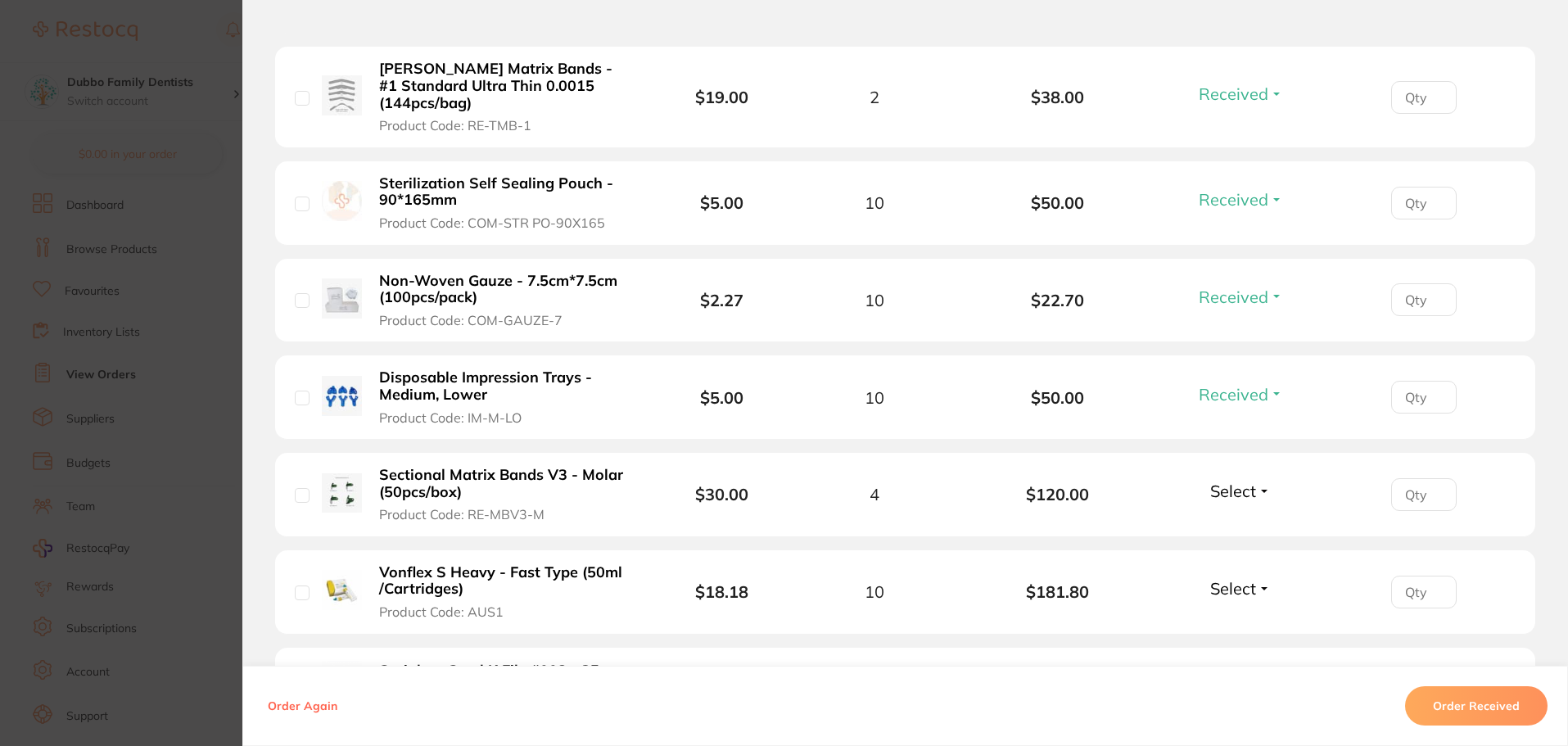
click at [1241, 481] on span "Select" at bounding box center [1234, 491] width 46 height 20
click at [1227, 520] on span "Received" at bounding box center [1241, 526] width 42 height 12
click at [1234, 578] on span "Select" at bounding box center [1234, 588] width 46 height 20
click at [1243, 617] on span "Received" at bounding box center [1241, 623] width 42 height 12
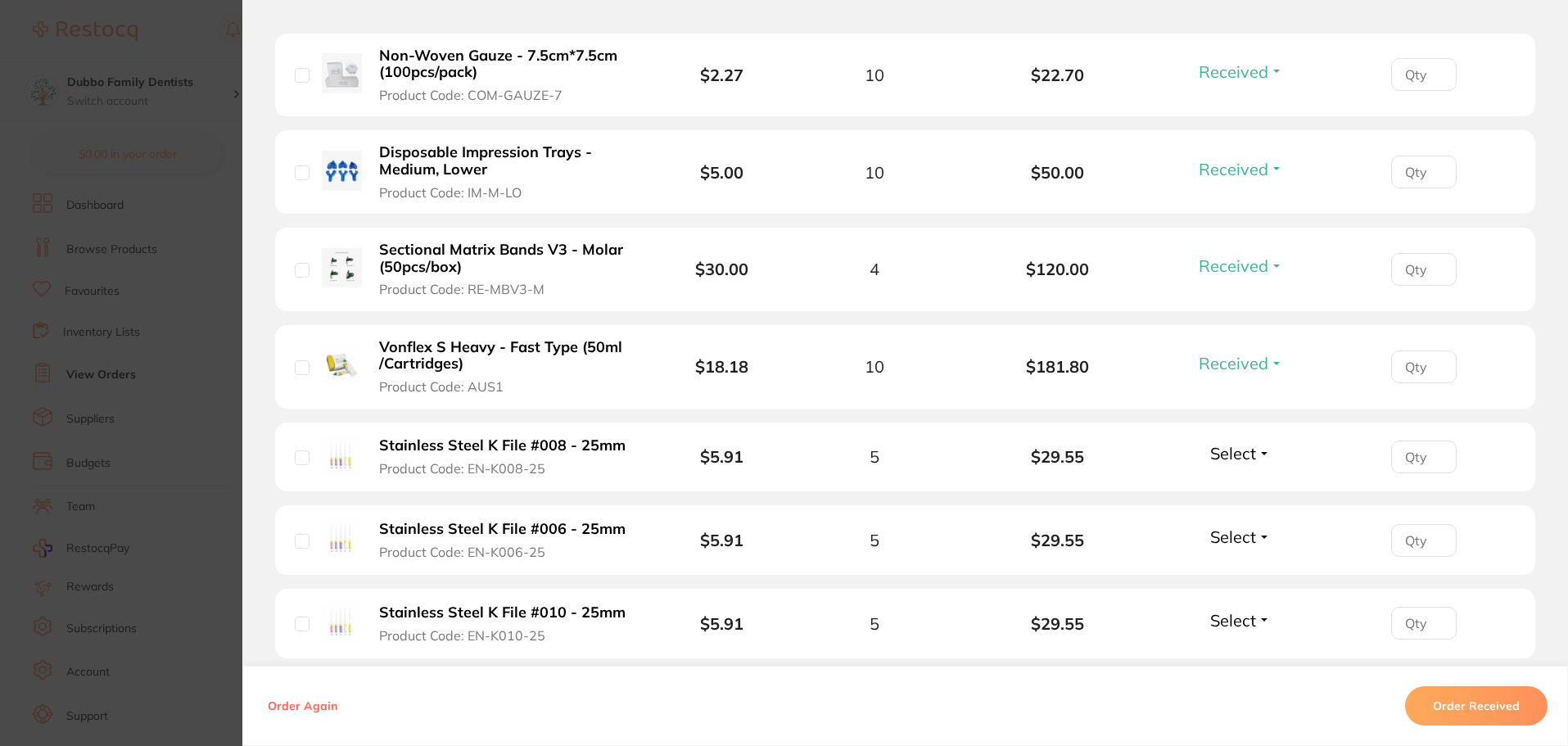
scroll to position [1228, 0]
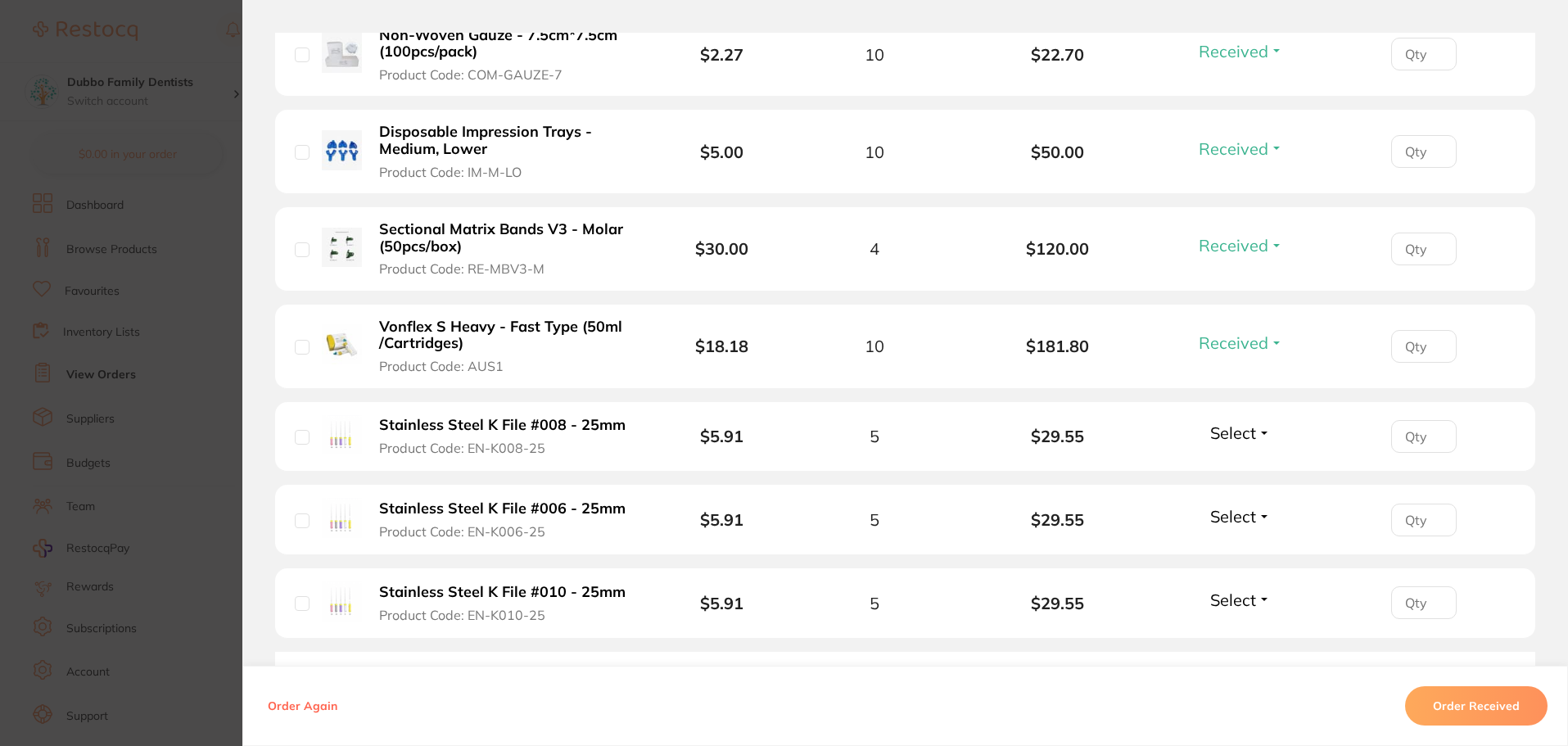
click at [1234, 435] on li "Stainless Steel K File #008 - 25mm Product Code: EN-K008-25 $5.91 5 $29.55 Sele…" at bounding box center [905, 438] width 1260 height 71
click at [1234, 422] on span "Select" at bounding box center [1234, 432] width 46 height 20
click at [1234, 461] on span "Received" at bounding box center [1241, 468] width 42 height 12
click at [1230, 506] on span "Select" at bounding box center [1234, 515] width 46 height 20
click at [1245, 545] on span "Received" at bounding box center [1241, 552] width 42 height 12
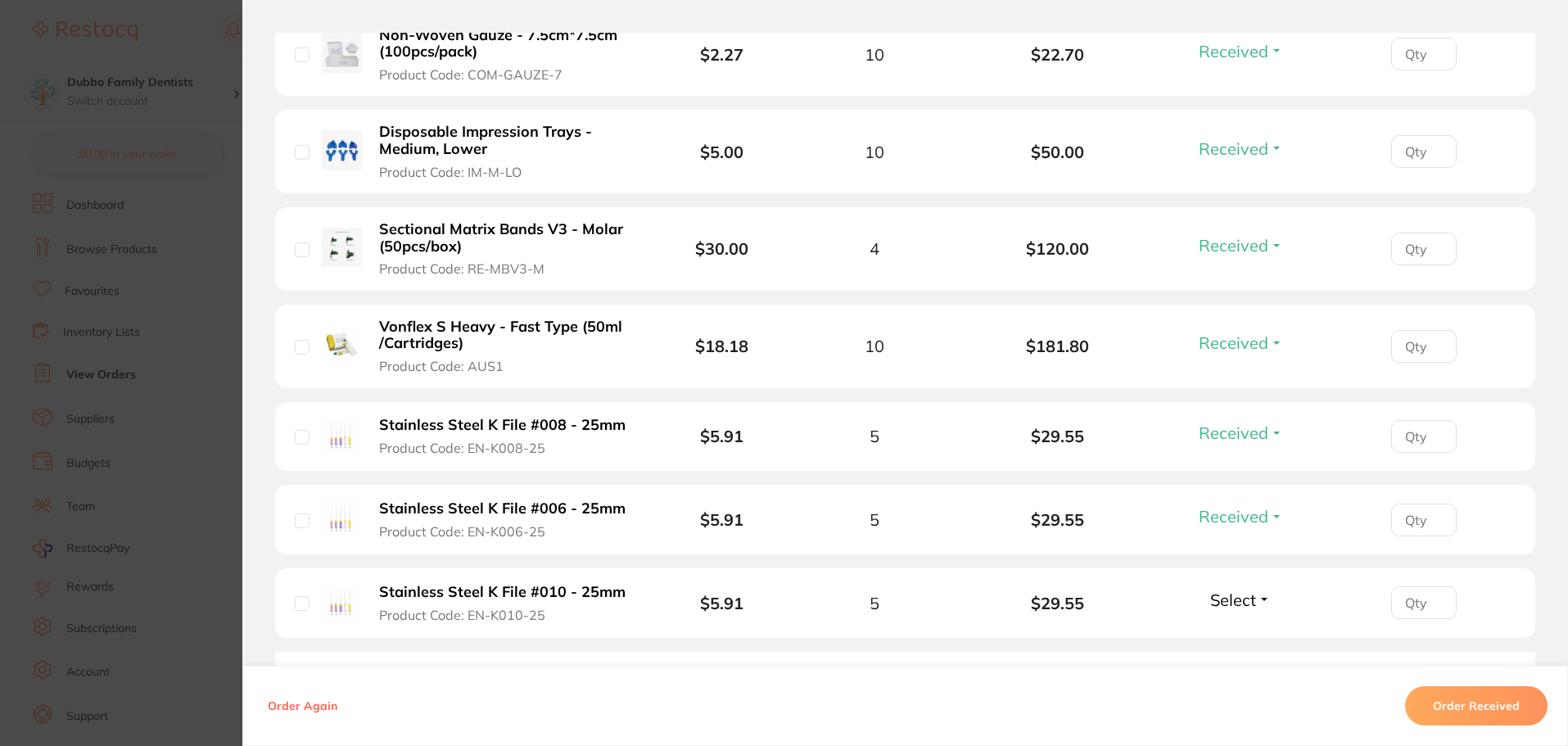
click at [1250, 590] on span "Select" at bounding box center [1234, 599] width 46 height 20
click at [1237, 623] on button "Received" at bounding box center [1241, 636] width 42 height 26
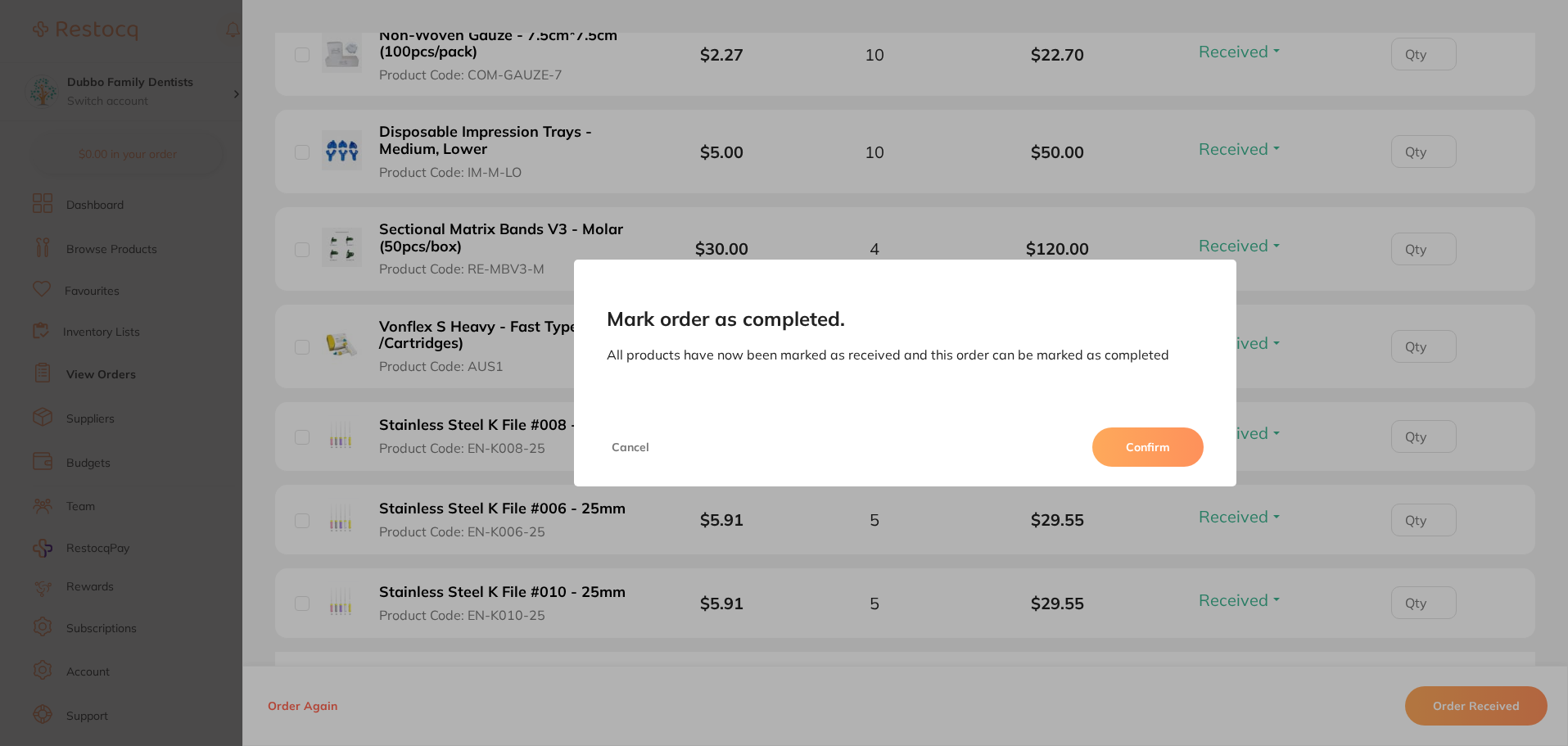
click at [624, 439] on button "Cancel" at bounding box center [631, 446] width 48 height 39
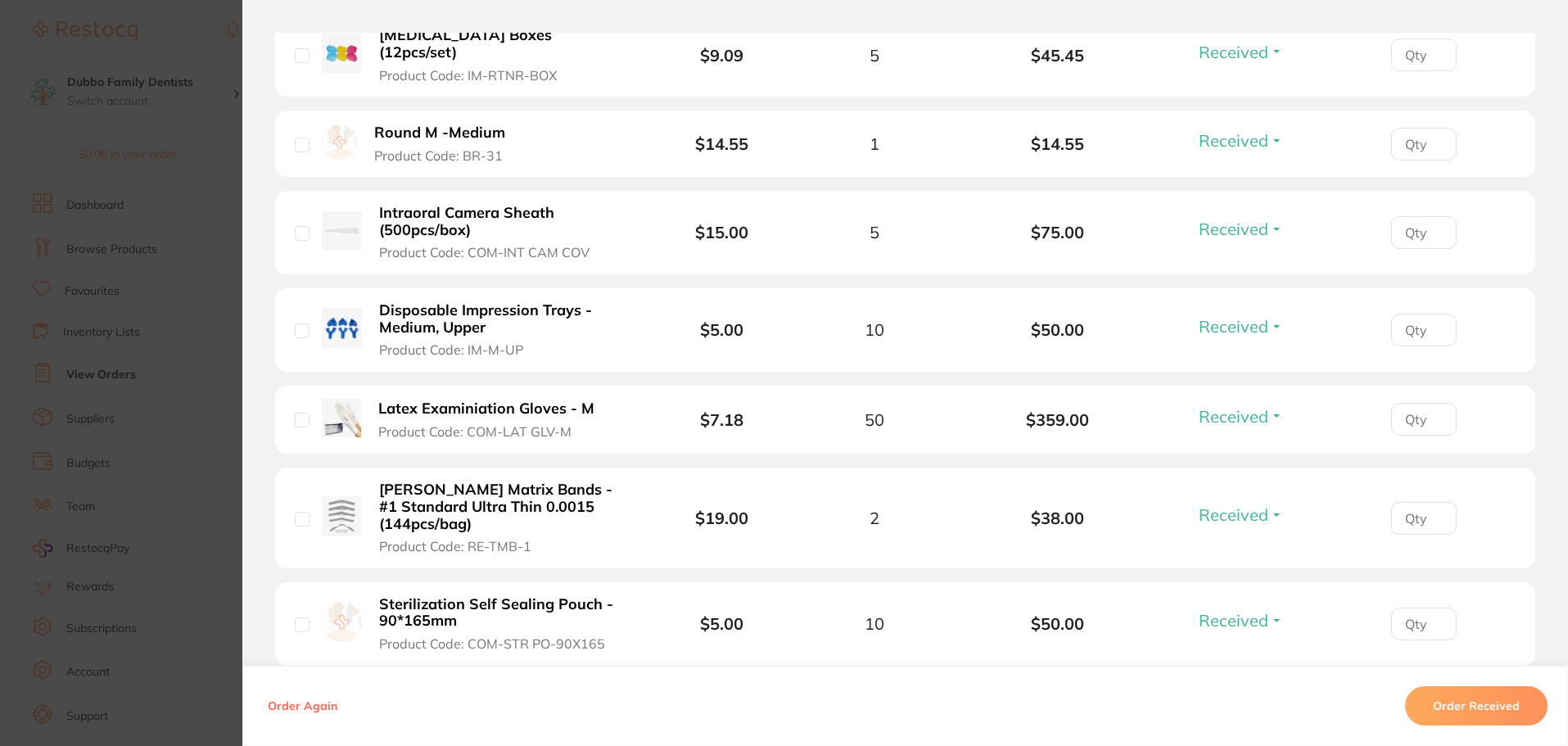
scroll to position [573, 0]
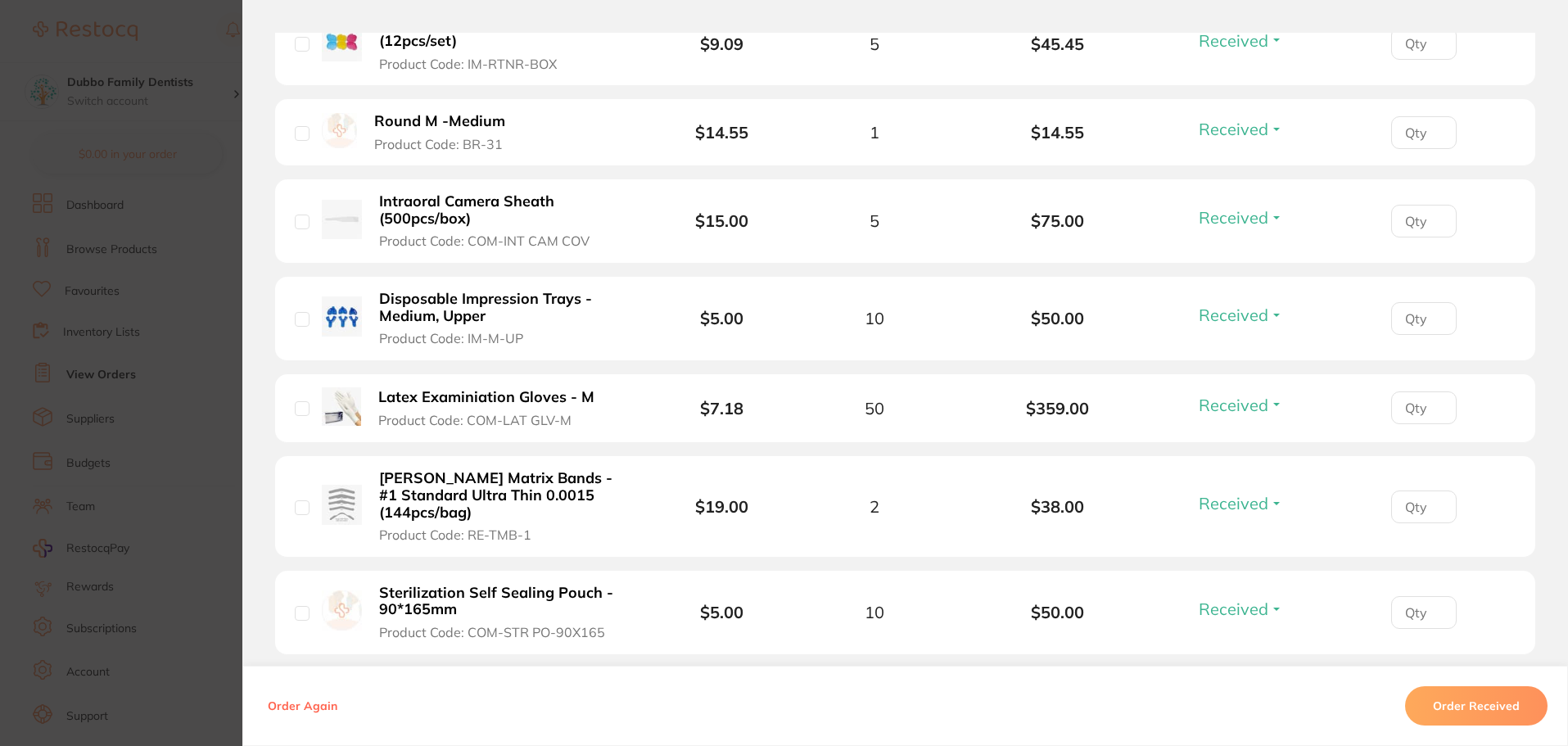
click at [1472, 711] on button "Order Received" at bounding box center [1476, 705] width 142 height 39
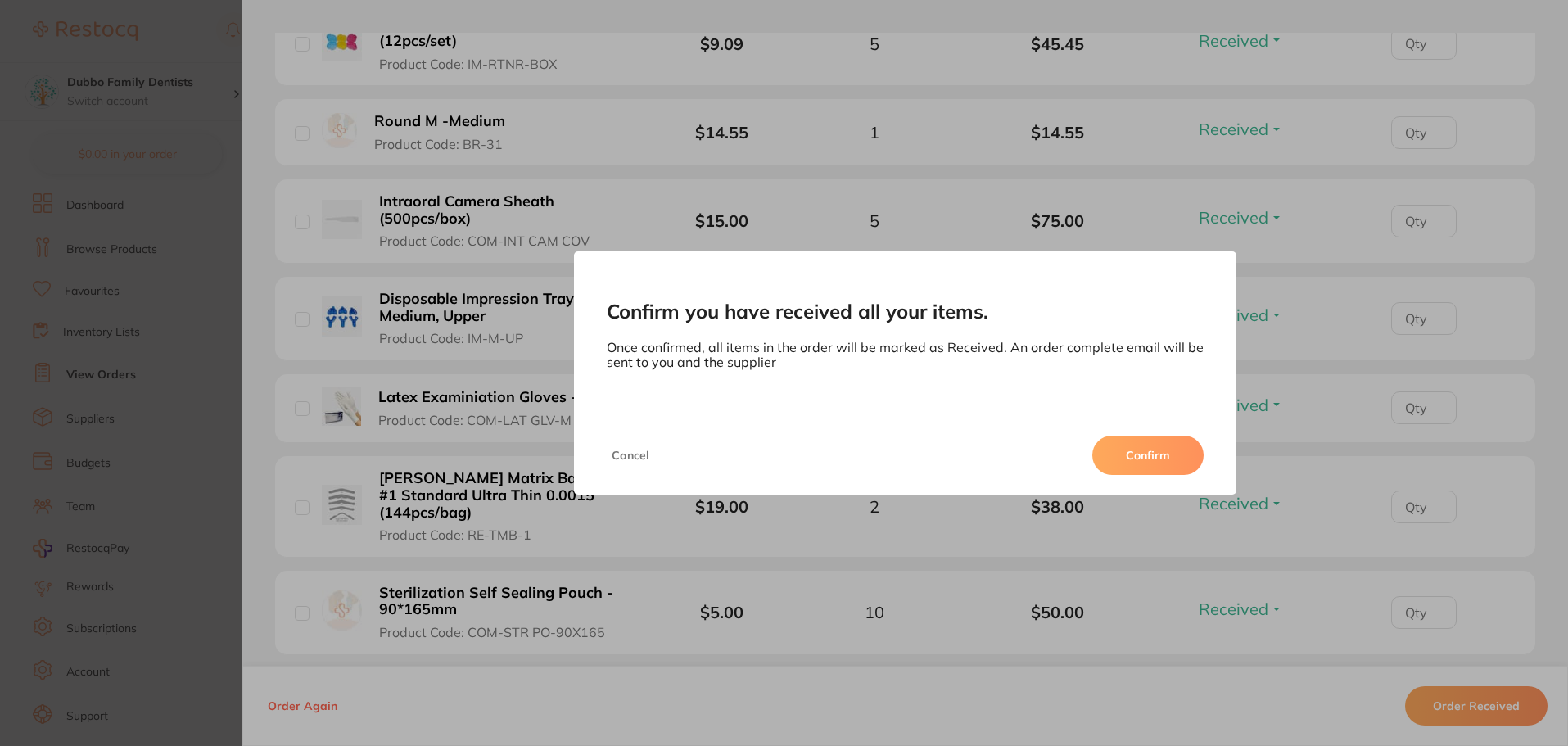
click at [1157, 461] on button "Confirm" at bounding box center [1148, 455] width 111 height 39
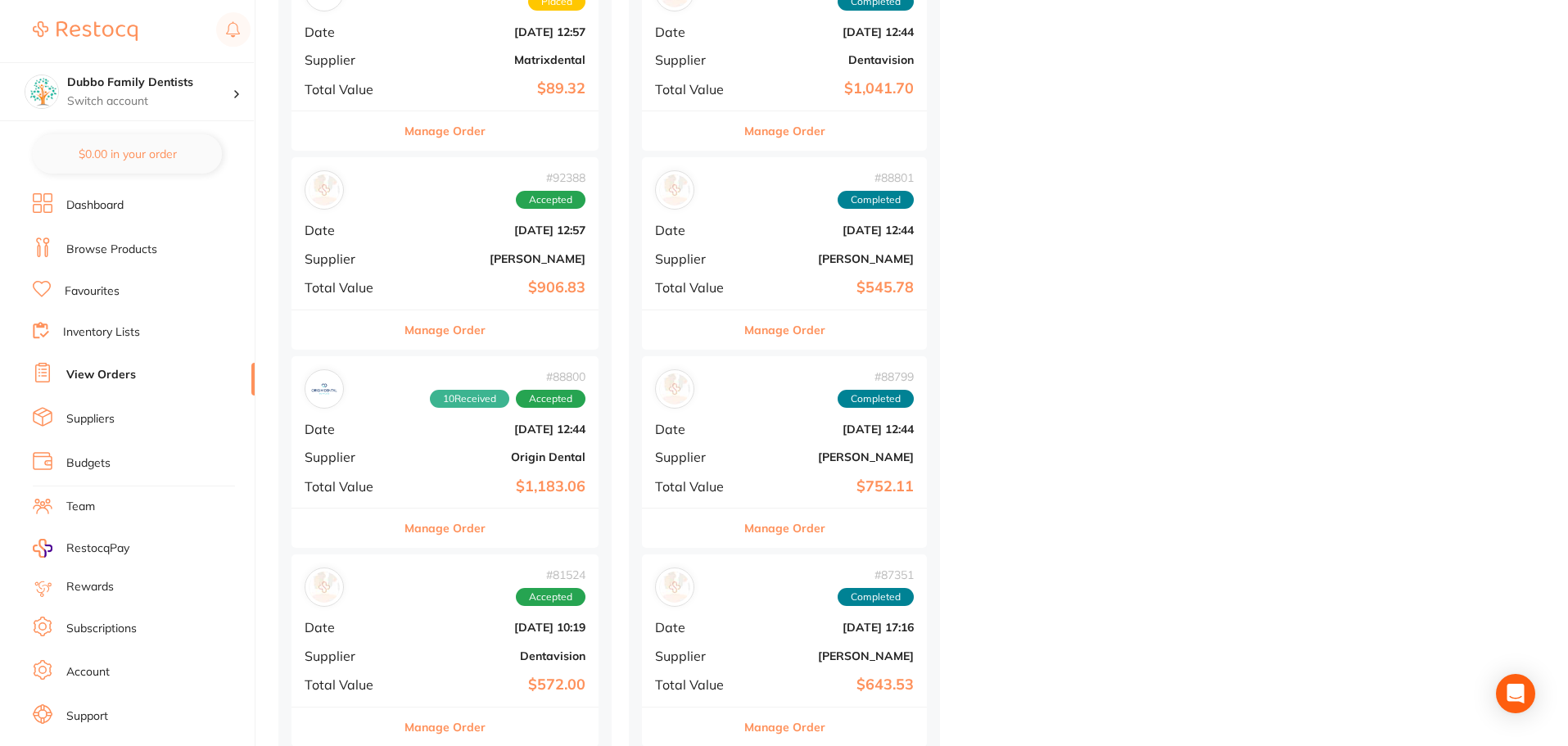
scroll to position [982, 0]
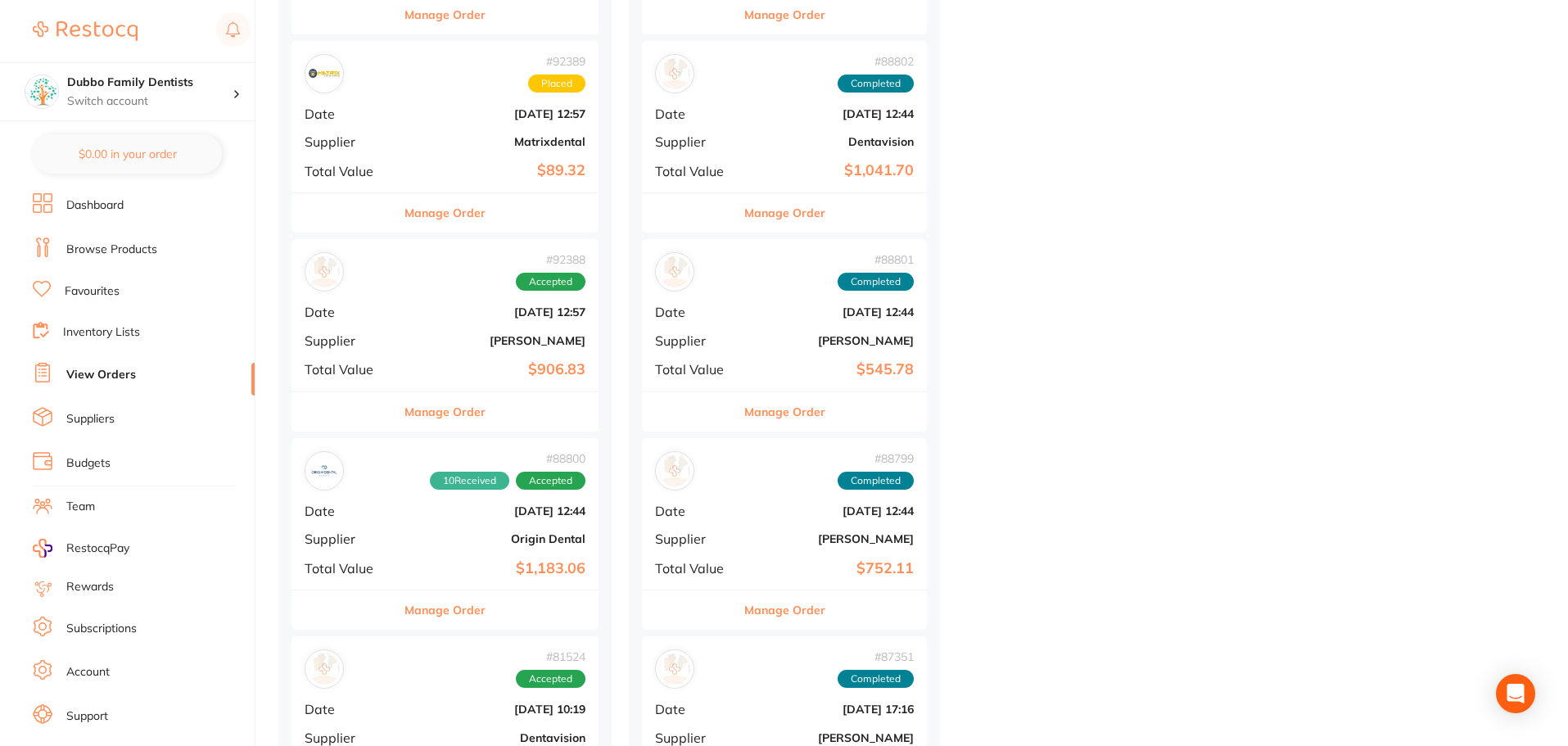
click at [484, 509] on b "[DATE] 12:44" at bounding box center [496, 510] width 179 height 13
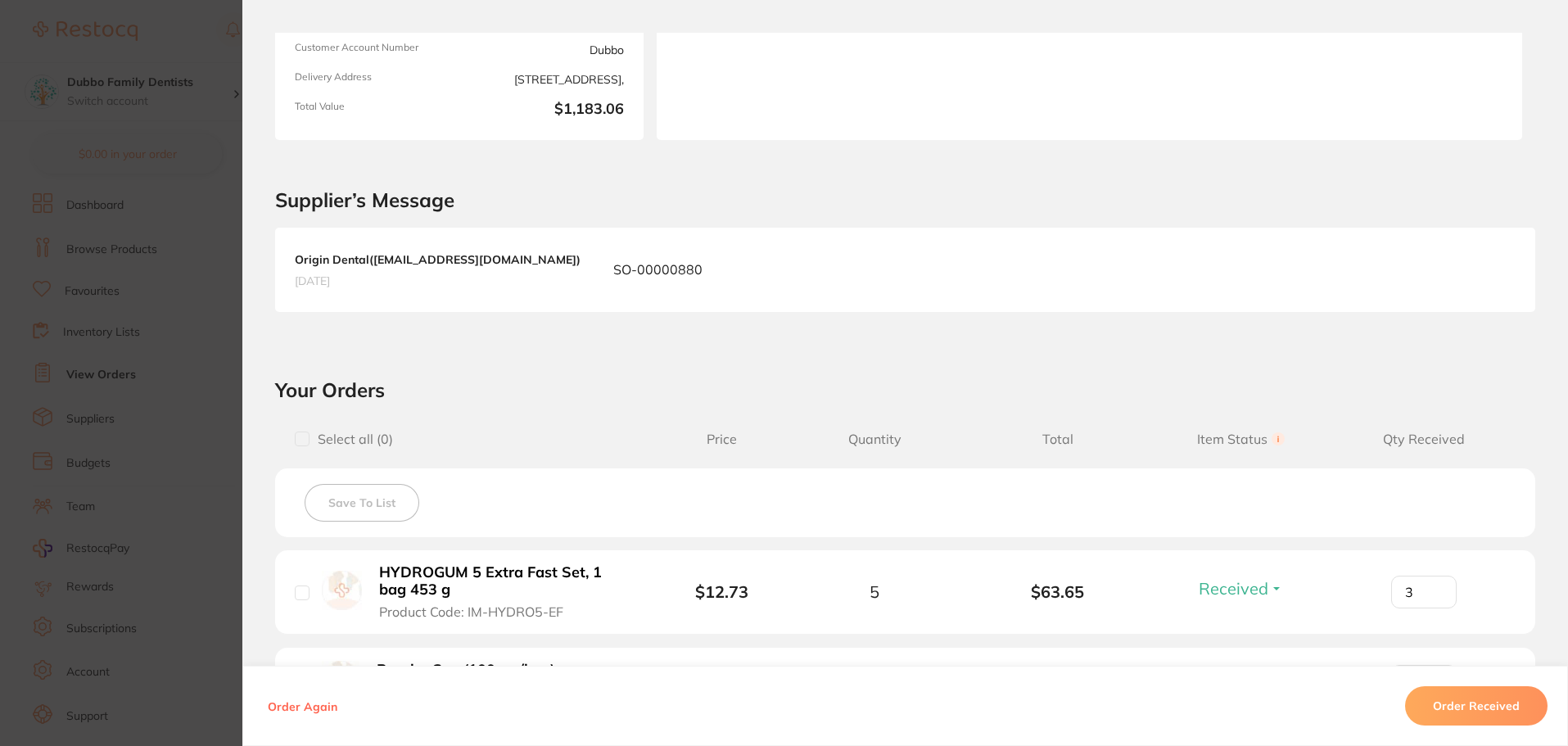
scroll to position [491, 0]
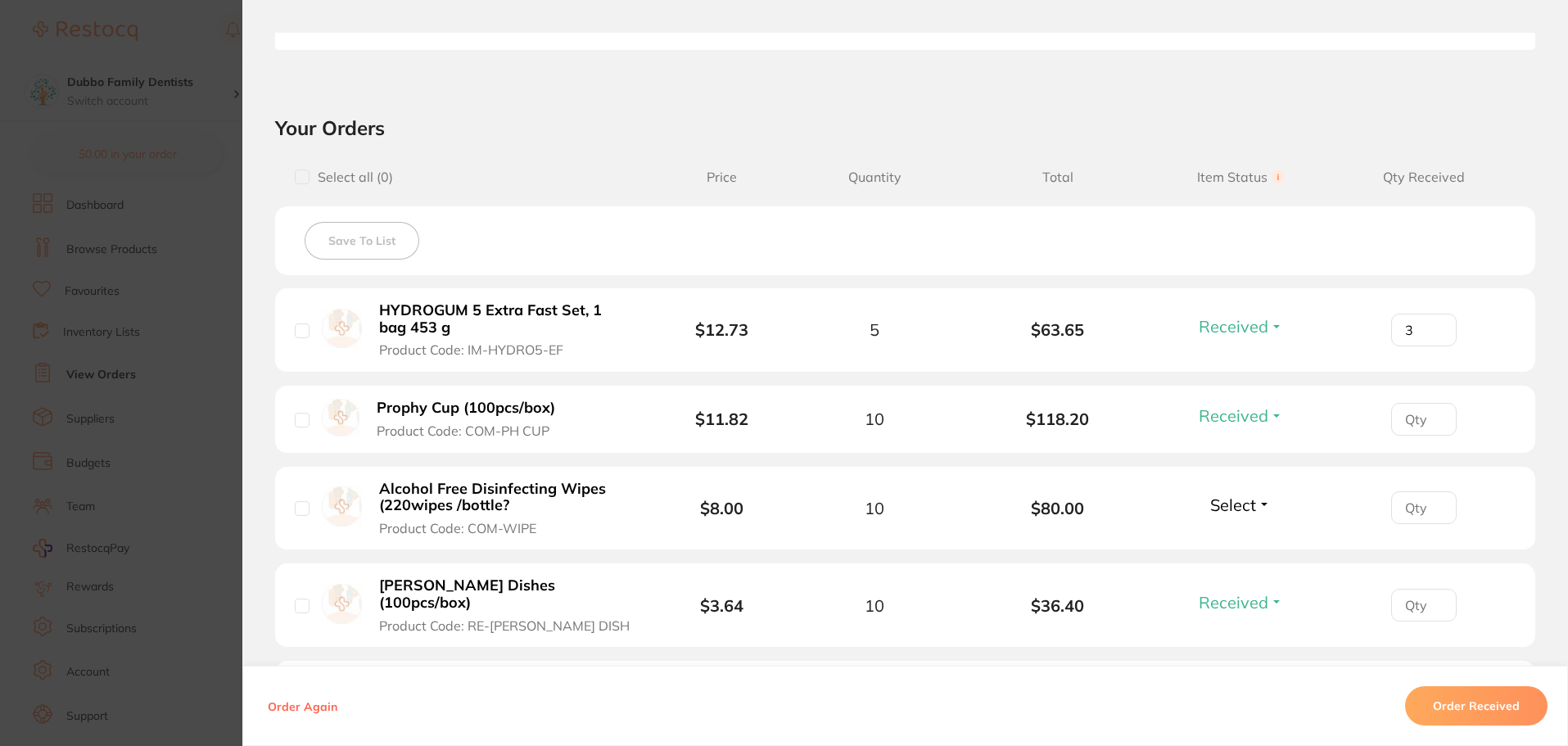
click at [1211, 504] on span "Select" at bounding box center [1234, 504] width 46 height 20
click at [1234, 537] on span "Received" at bounding box center [1241, 540] width 42 height 12
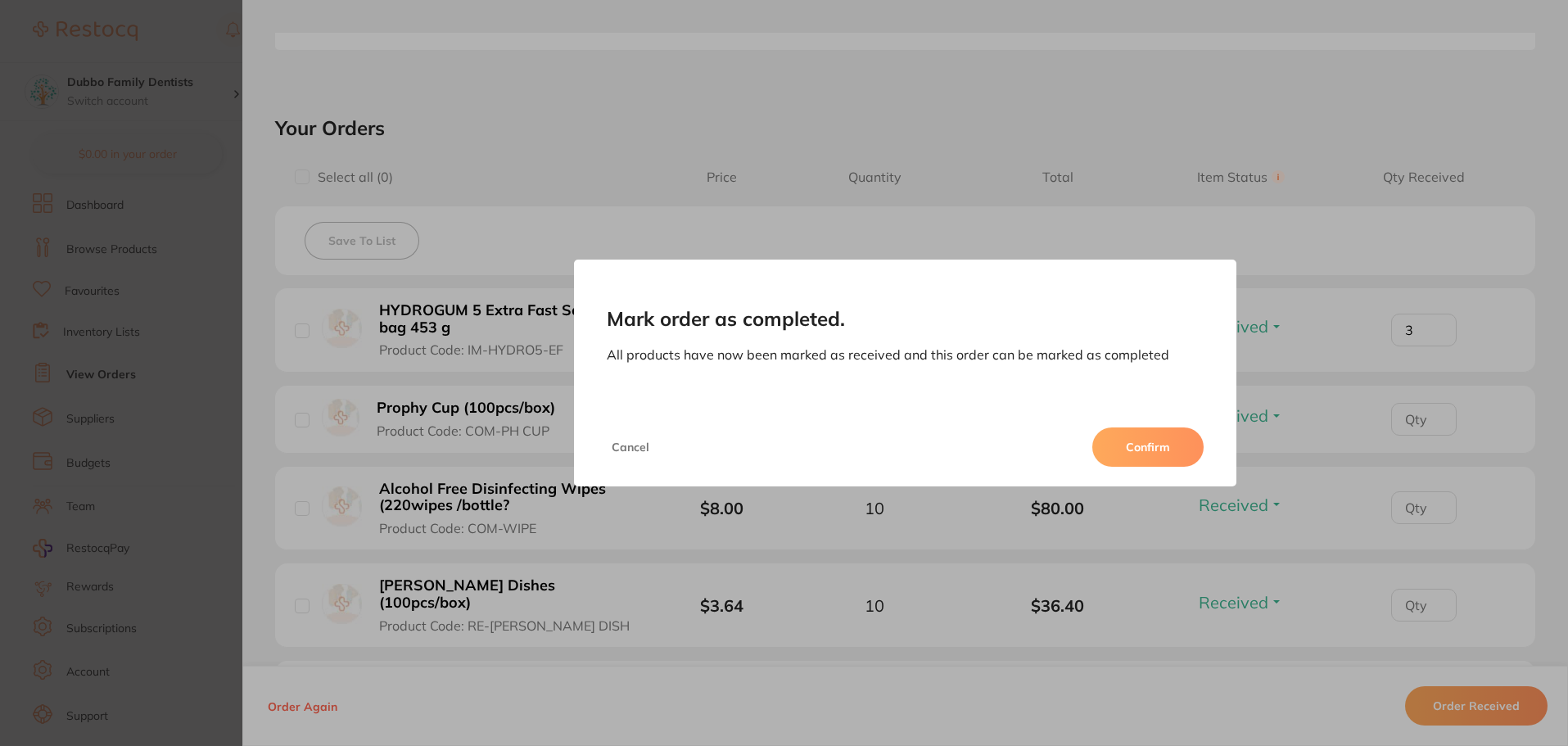
click at [1126, 440] on button "Confirm" at bounding box center [1148, 446] width 111 height 39
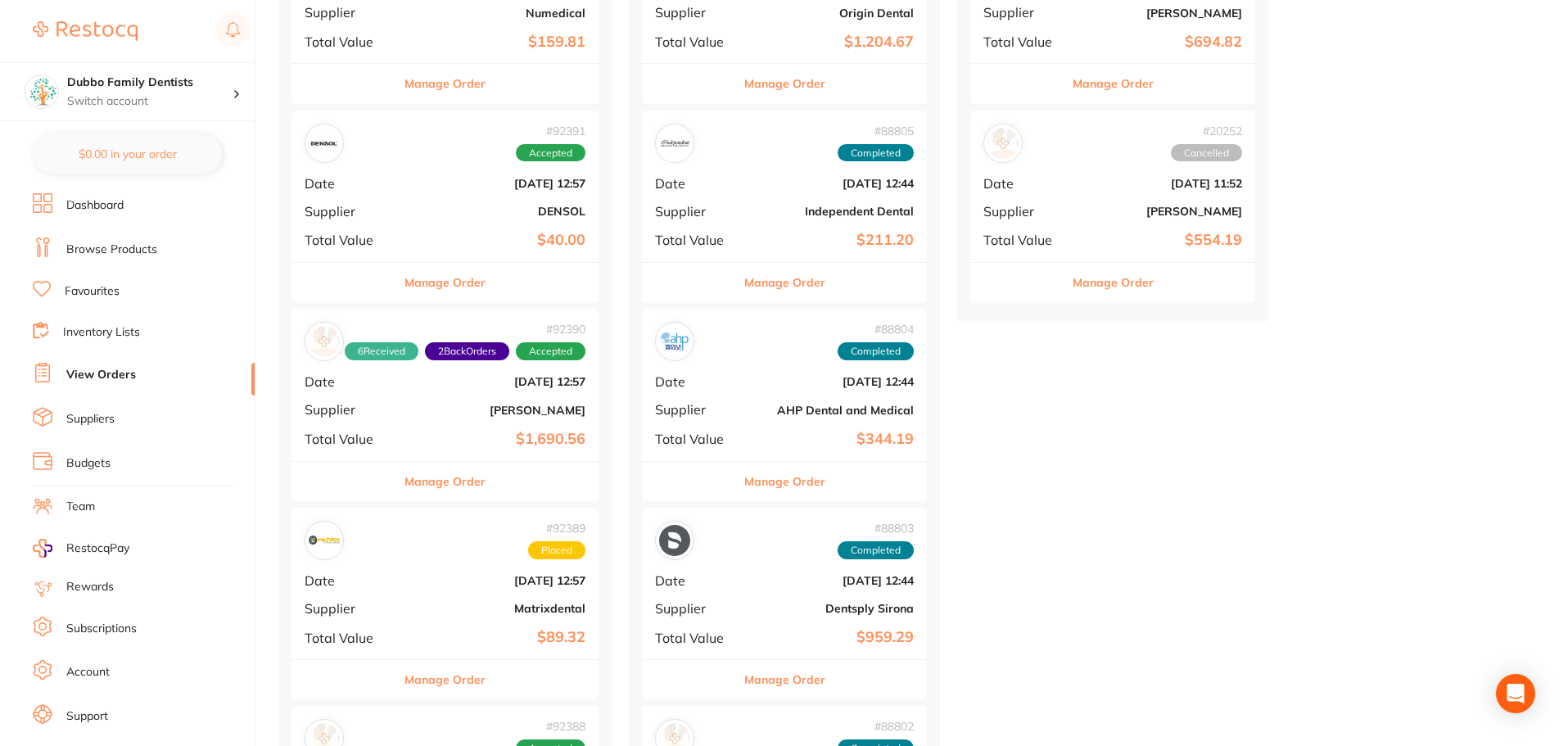
scroll to position [491, 0]
